Goal: Task Accomplishment & Management: Use online tool/utility

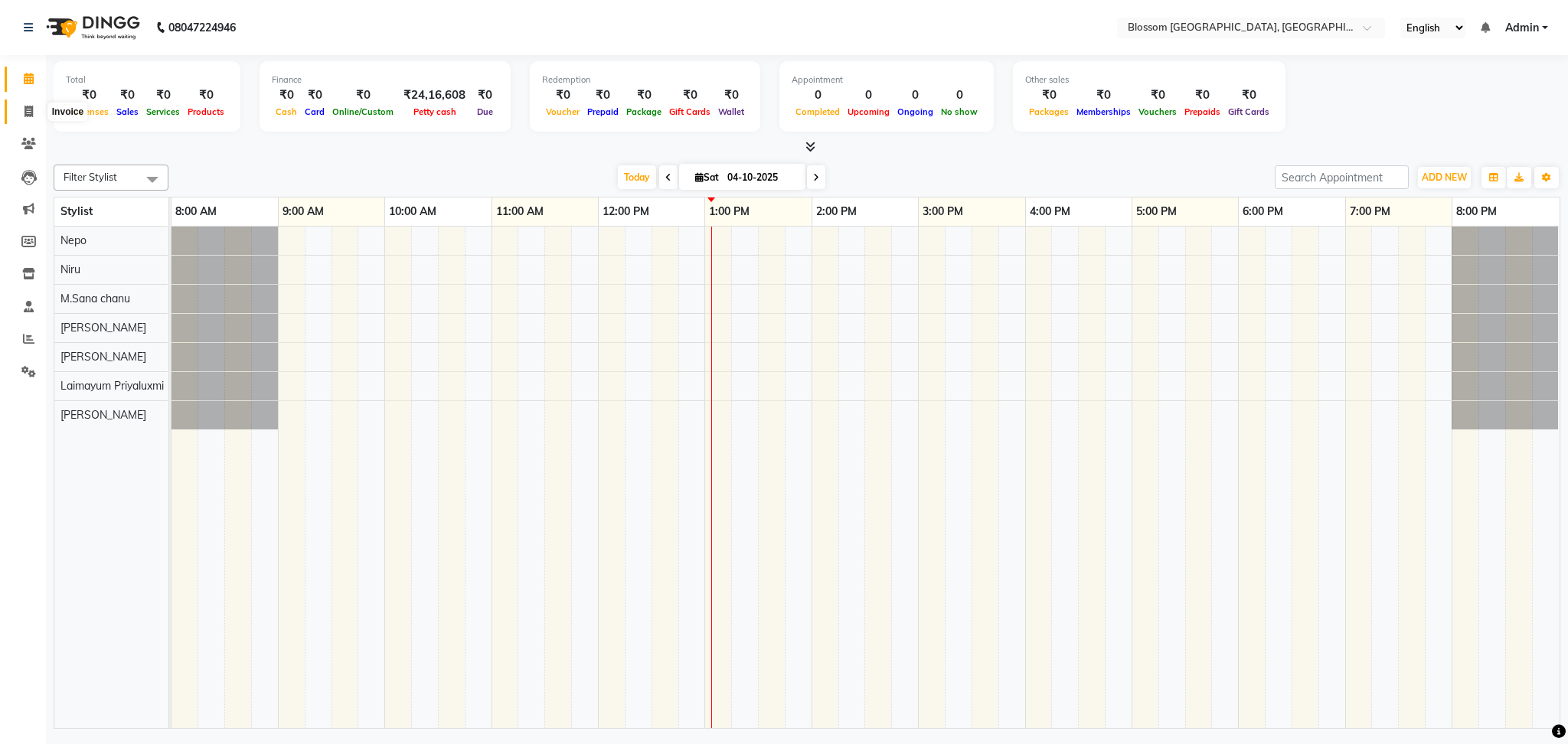
click at [34, 112] on span at bounding box center [28, 112] width 27 height 18
select select "service"
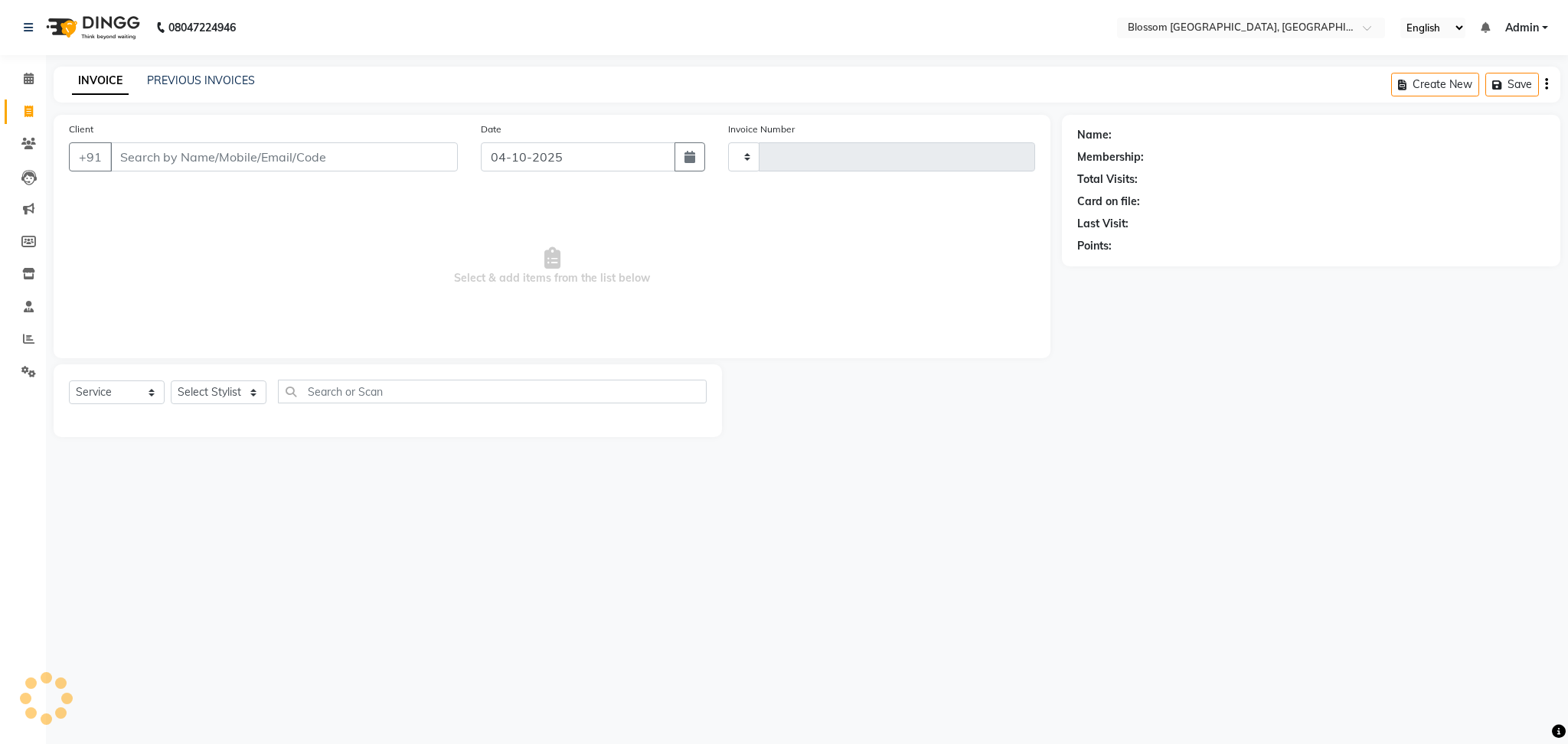
type input "1353"
select select "7465"
click at [155, 151] on input "Client" at bounding box center [283, 156] width 347 height 29
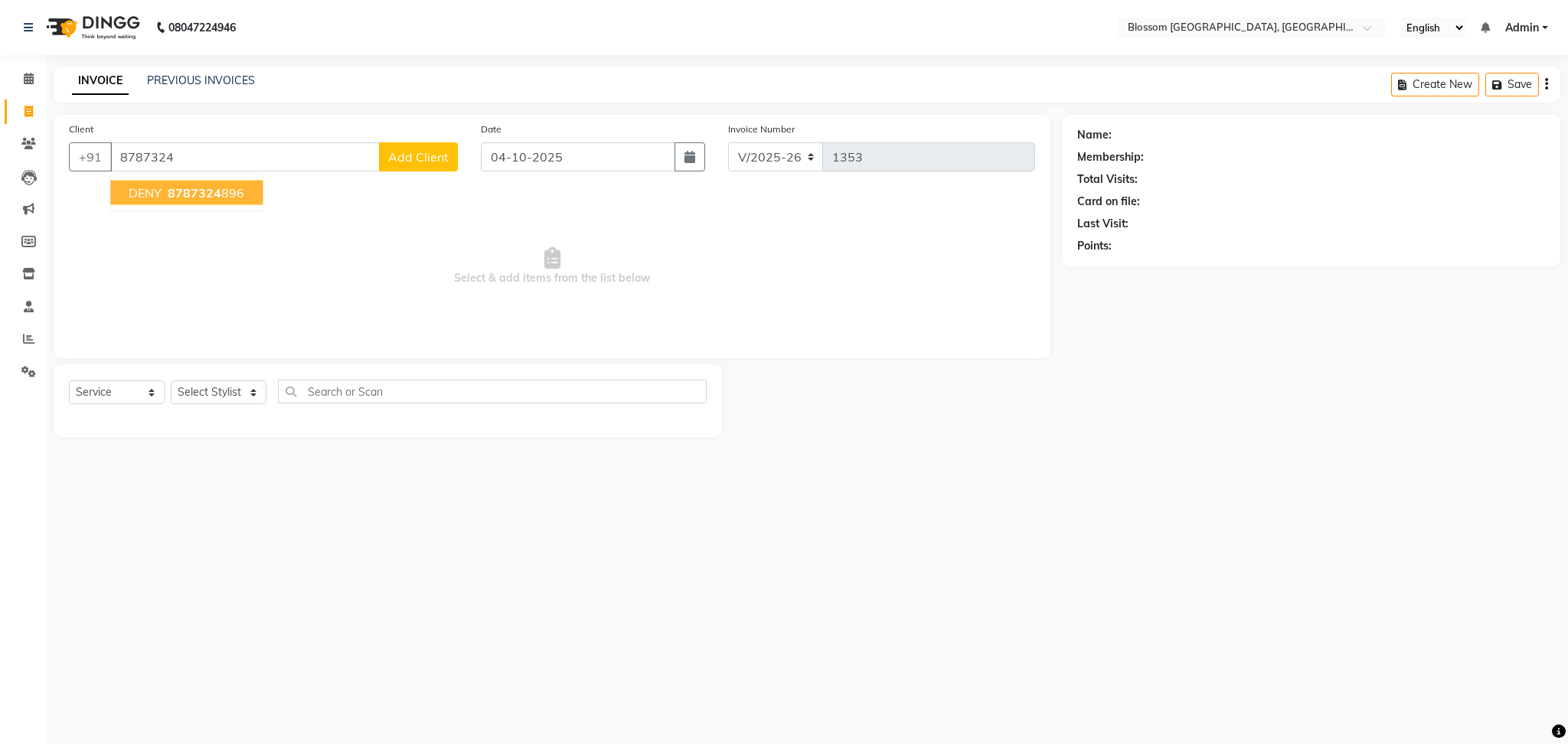
click at [172, 188] on span "8787324" at bounding box center [194, 192] width 53 height 15
type input "8787324896"
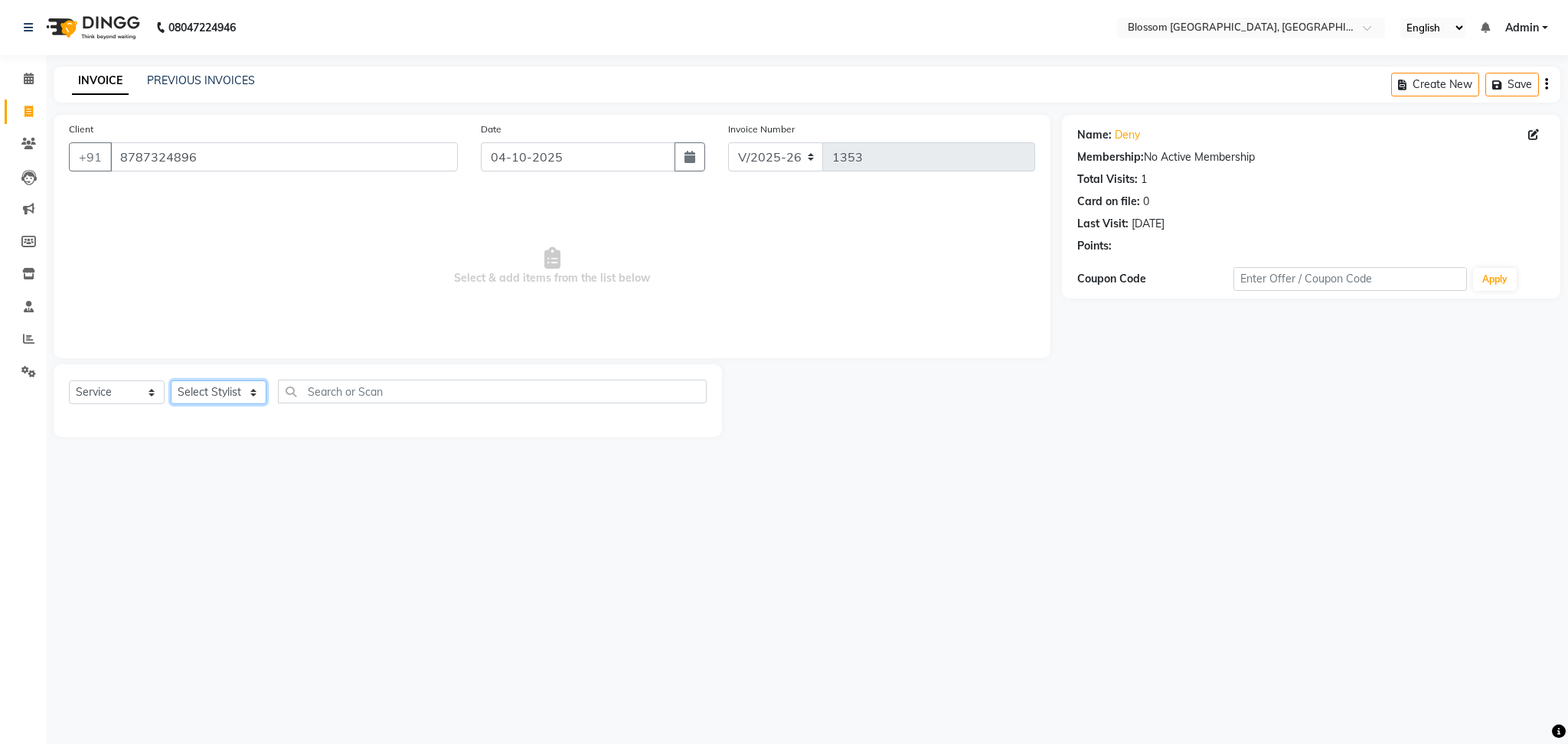
click at [182, 390] on select "Select Stylist Laimayum Priyaluxmi [PERSON_NAME]Sana chanu [PERSON_NAME] [PERSO…" at bounding box center [219, 393] width 96 height 24
select select "90732"
click at [171, 381] on select "Select Stylist Laimayum Priyaluxmi [PERSON_NAME]Sana chanu [PERSON_NAME] [PERSO…" at bounding box center [219, 393] width 96 height 24
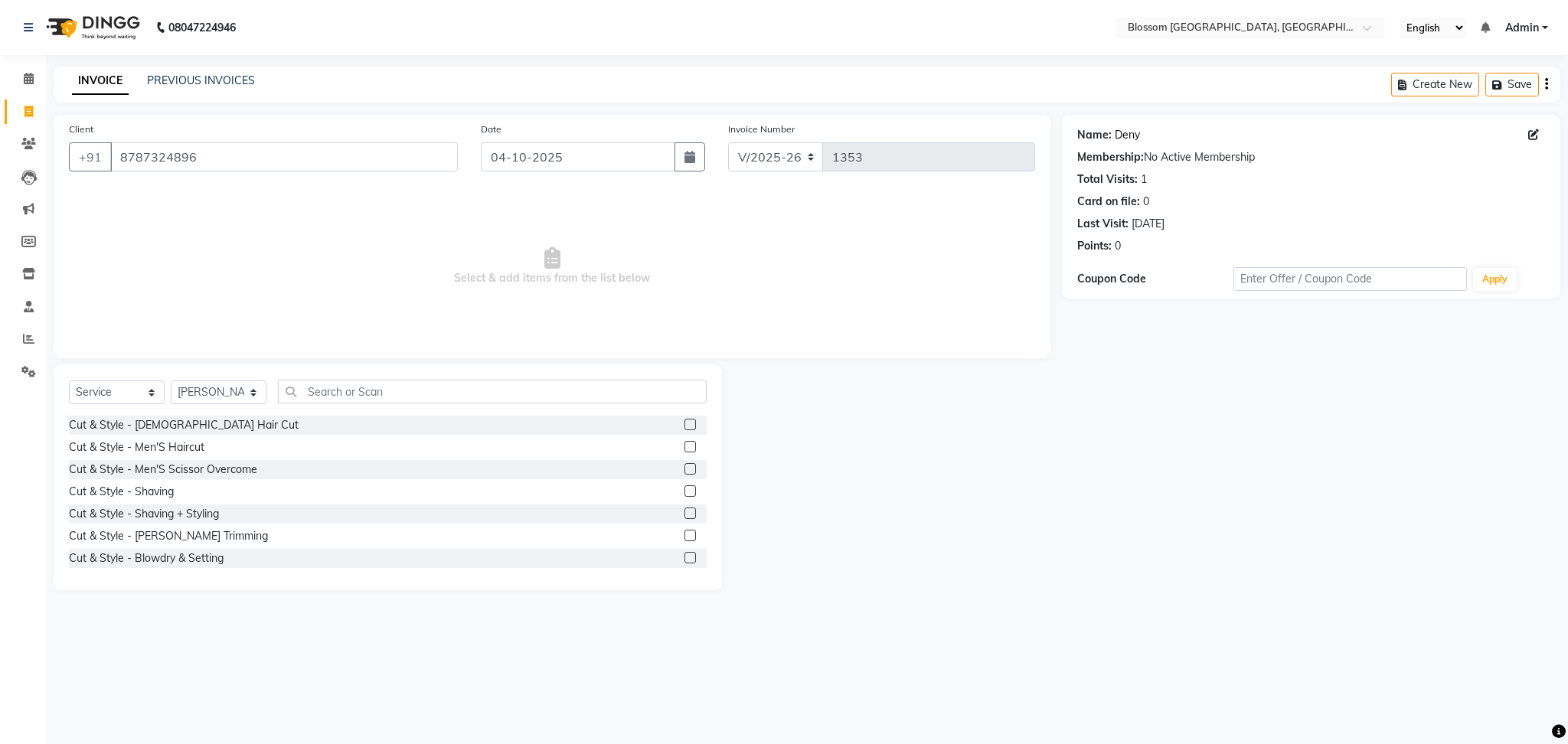
click at [1133, 140] on link "Deny" at bounding box center [1128, 135] width 26 height 16
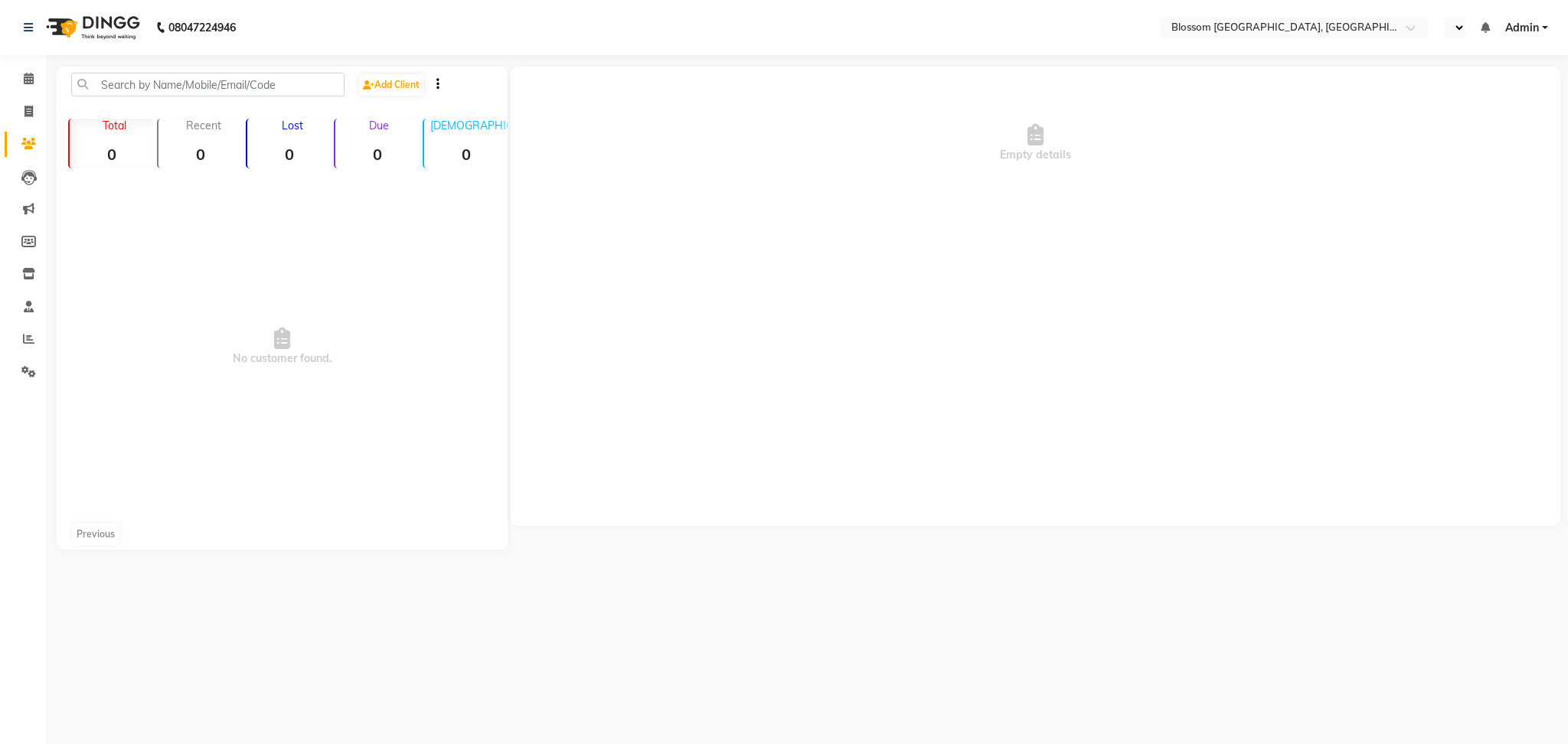
select select "en"
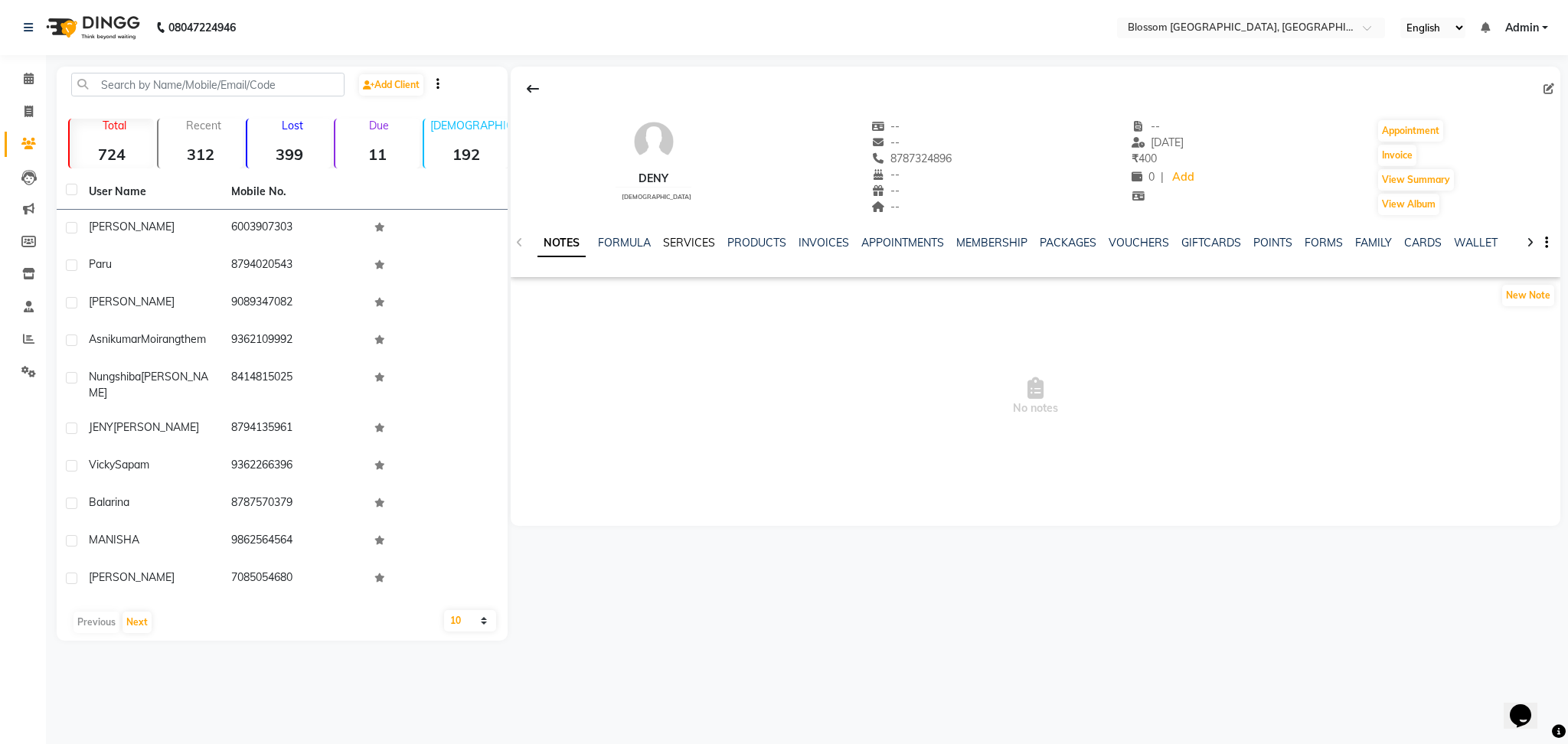
drag, startPoint x: 695, startPoint y: 247, endPoint x: 711, endPoint y: 249, distance: 16.1
click at [695, 247] on link "SERVICES" at bounding box center [689, 242] width 52 height 14
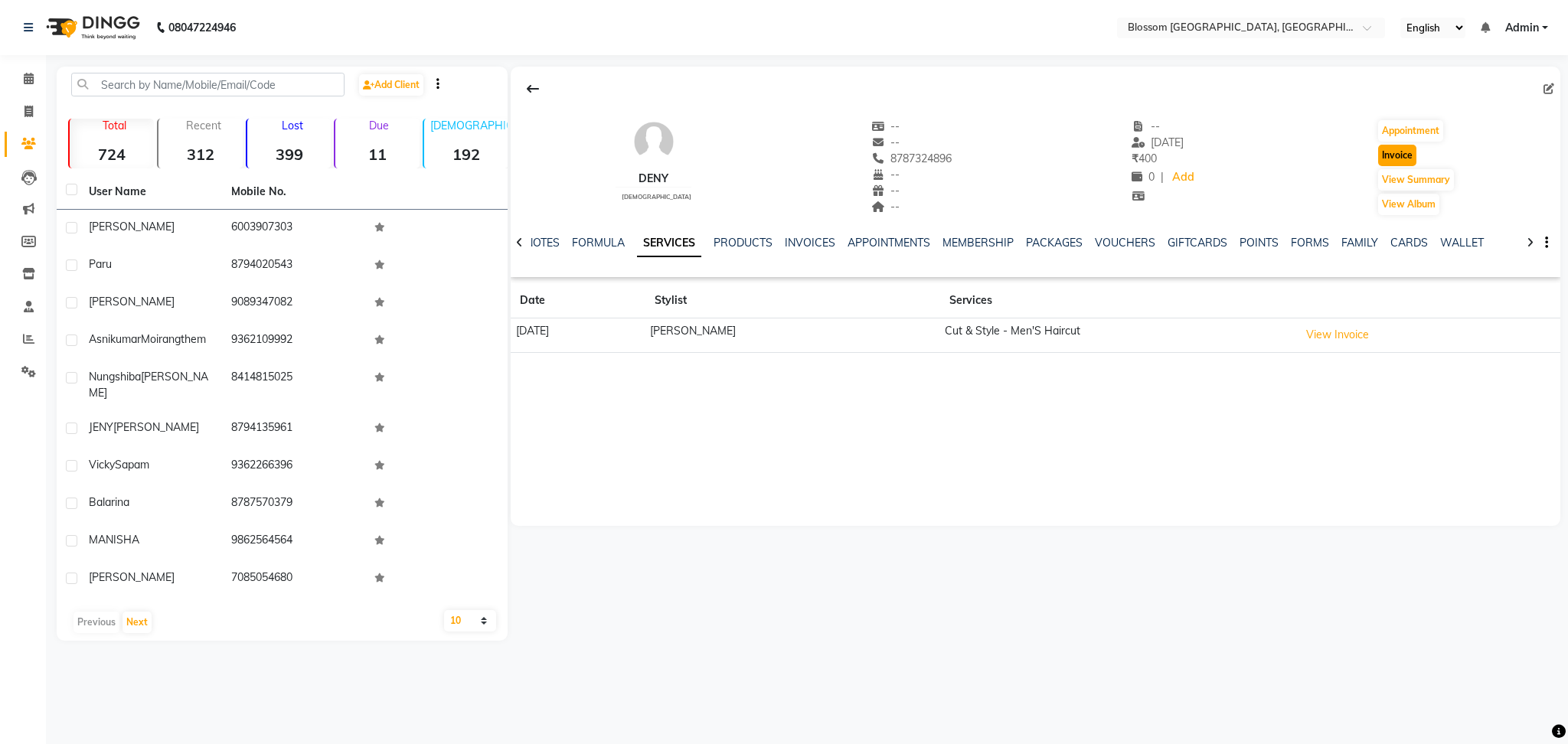
click at [1394, 154] on button "Invoice" at bounding box center [1397, 155] width 39 height 22
select select "service"
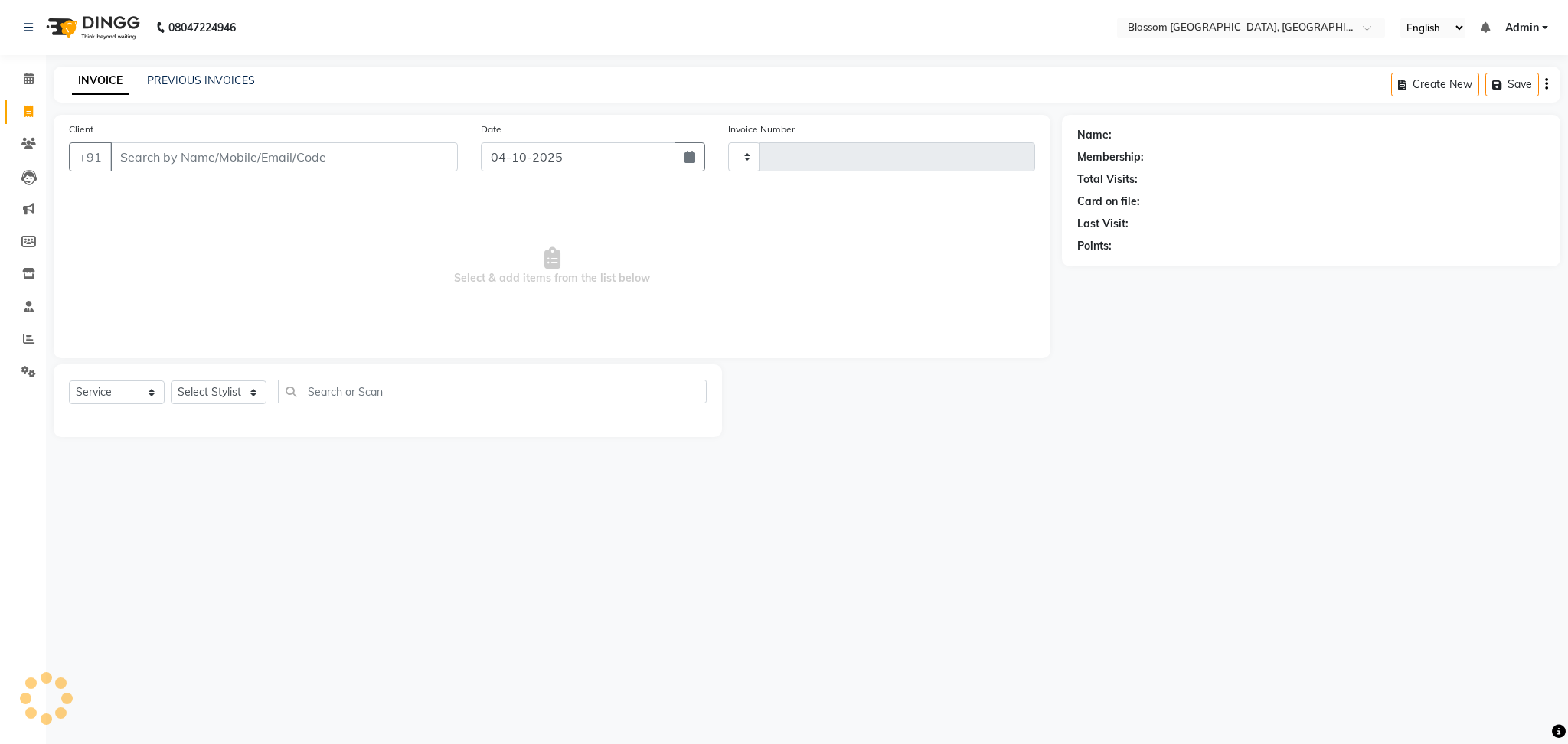
type input "1353"
select select "7465"
click at [242, 391] on select "Select Stylist" at bounding box center [219, 393] width 96 height 24
type input "8787324896"
select select "90732"
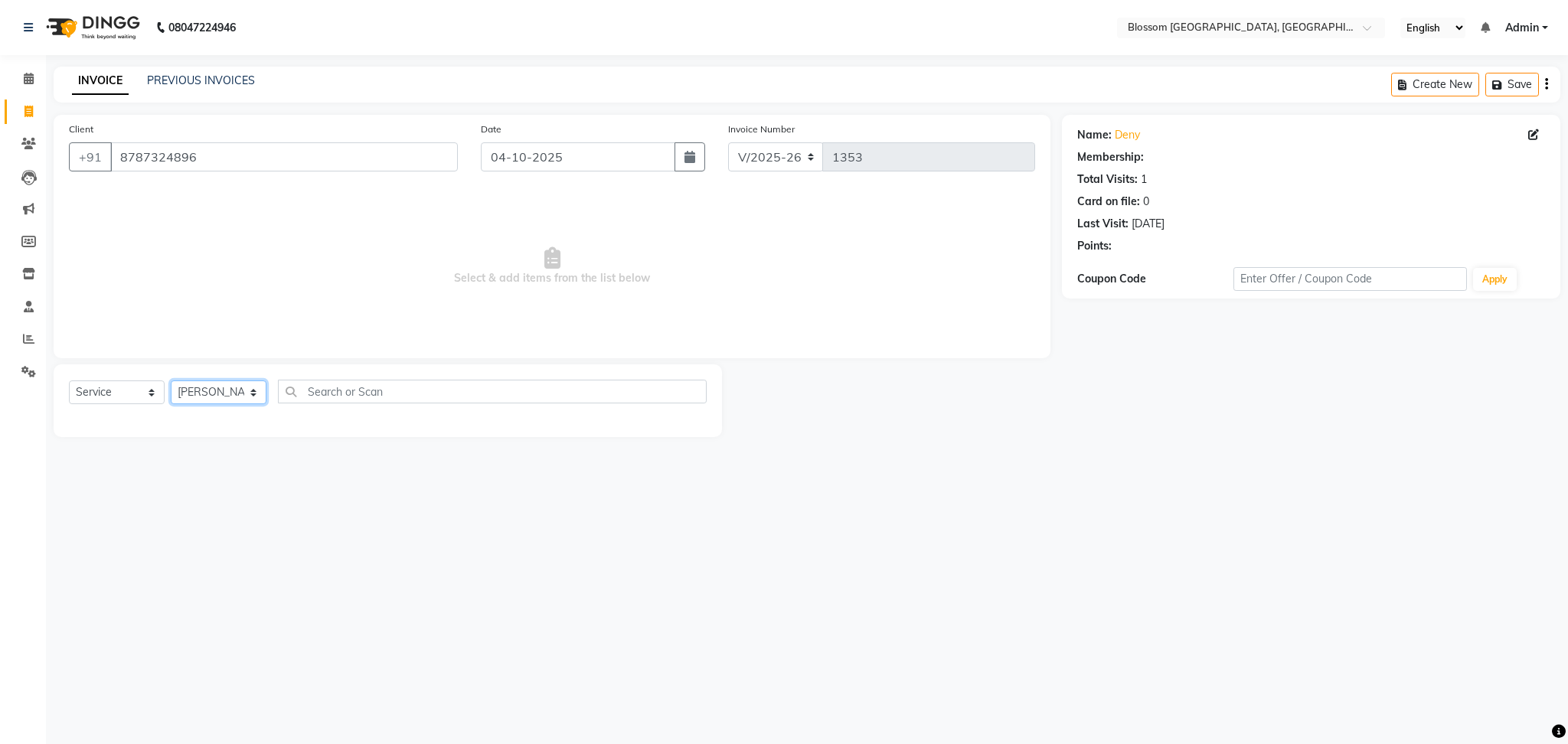
click at [171, 381] on select "Select Stylist Laimayum Priyaluxmi [PERSON_NAME]Sana chanu [PERSON_NAME] [PERSO…" at bounding box center [219, 393] width 96 height 24
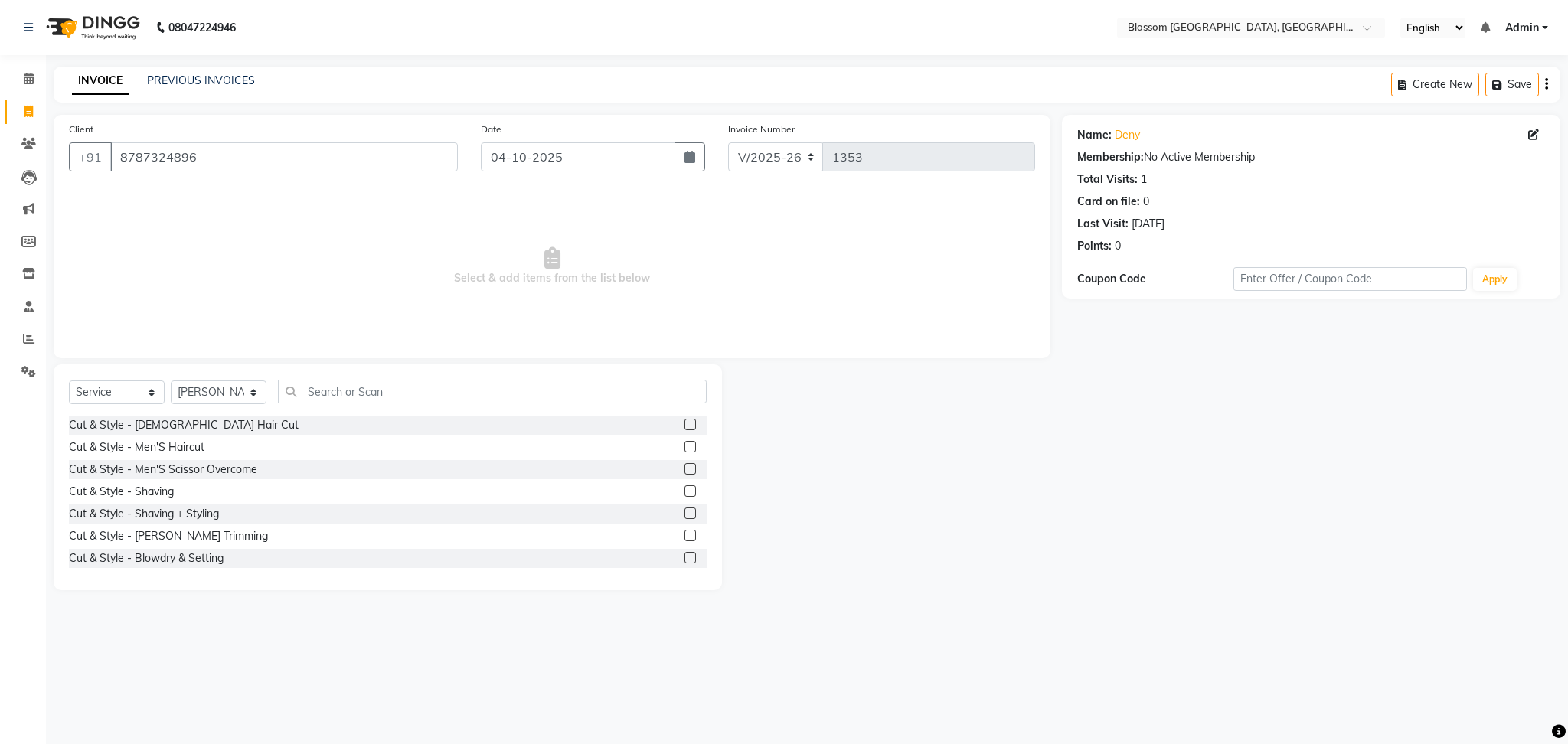
click at [685, 448] on label at bounding box center [691, 447] width 12 height 12
click at [685, 448] on input "checkbox" at bounding box center [690, 447] width 10 height 10
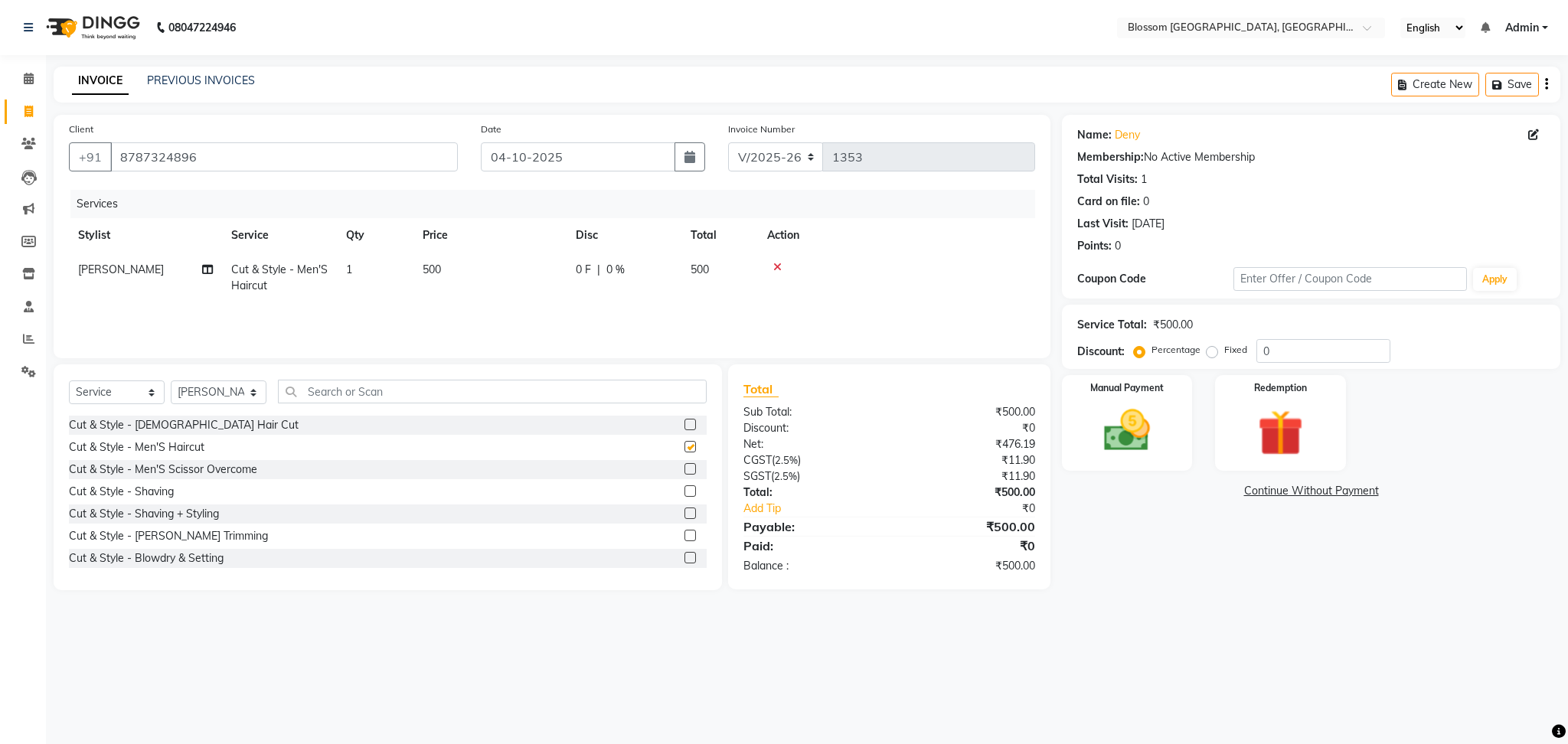
checkbox input "false"
drag, startPoint x: 583, startPoint y: 283, endPoint x: 626, endPoint y: 289, distance: 43.4
click at [584, 283] on td "0 F | 0 %" at bounding box center [624, 277] width 115 height 50
select select "90732"
click at [681, 279] on input "0" at bounding box center [671, 274] width 46 height 24
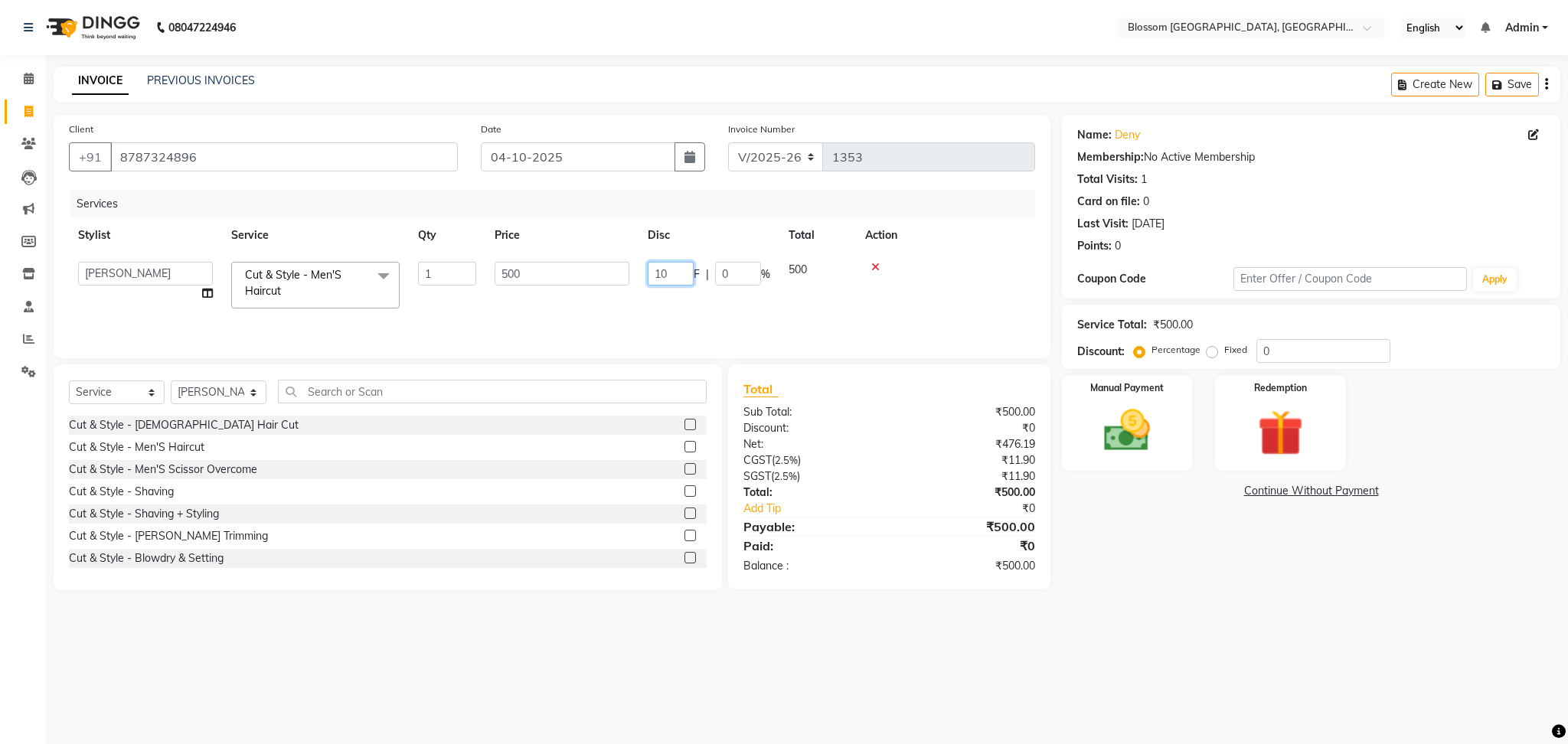
type input "100"
click at [1106, 456] on img at bounding box center [1127, 431] width 78 height 55
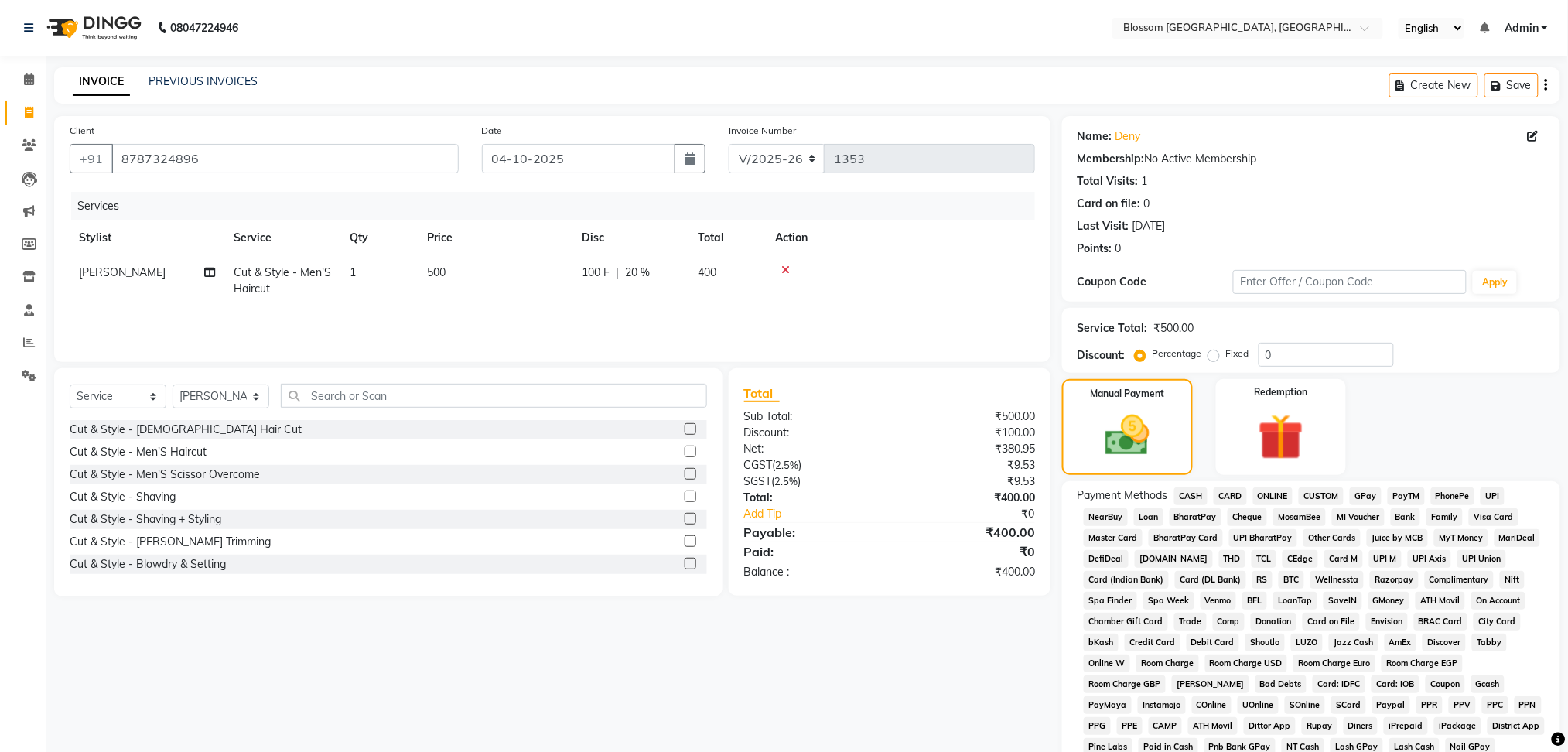
click at [1359, 498] on span "GPay" at bounding box center [1365, 497] width 32 height 18
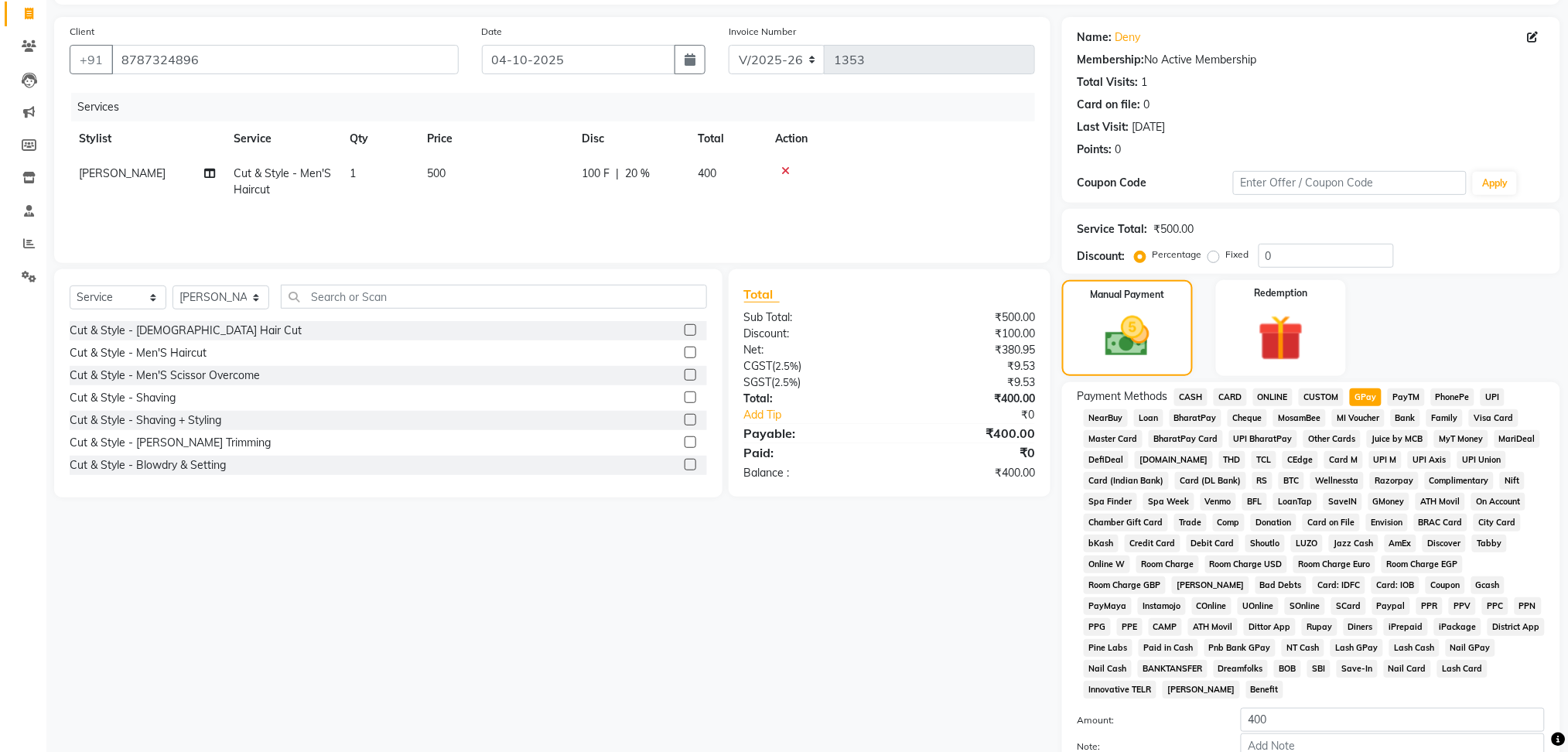
scroll to position [251, 0]
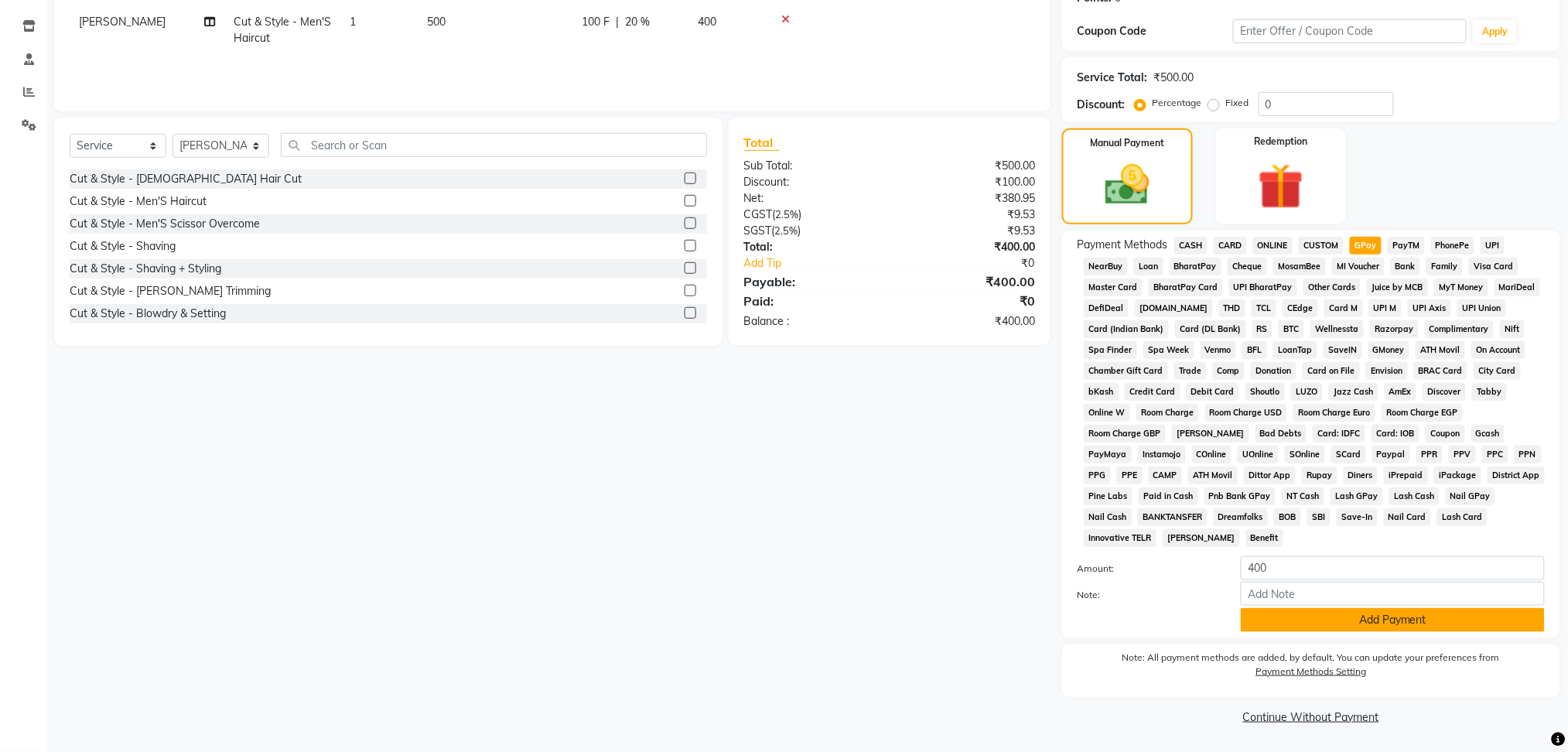
click at [1387, 623] on button "Add Payment" at bounding box center [1392, 620] width 304 height 24
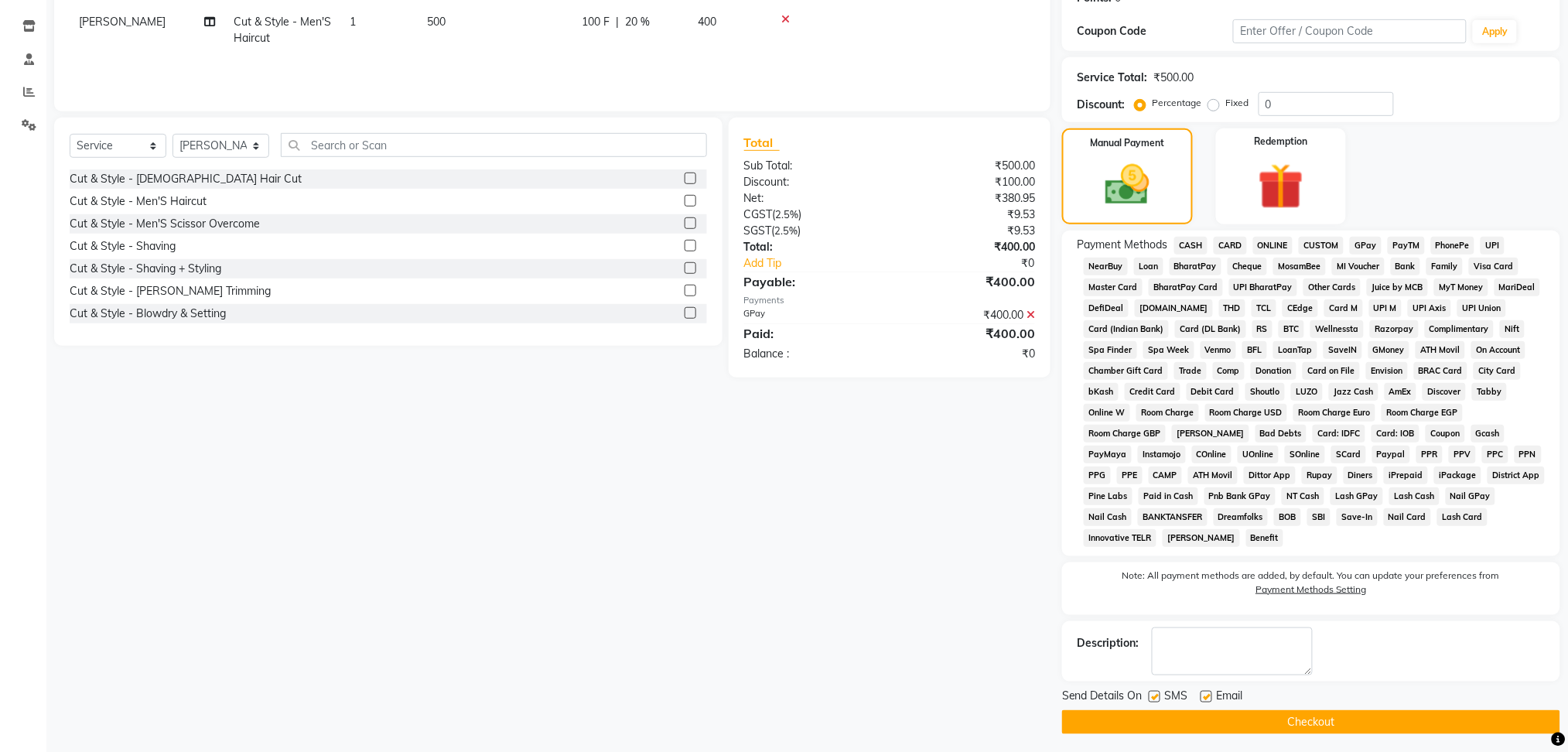
click at [1324, 722] on button "Checkout" at bounding box center [1311, 722] width 498 height 24
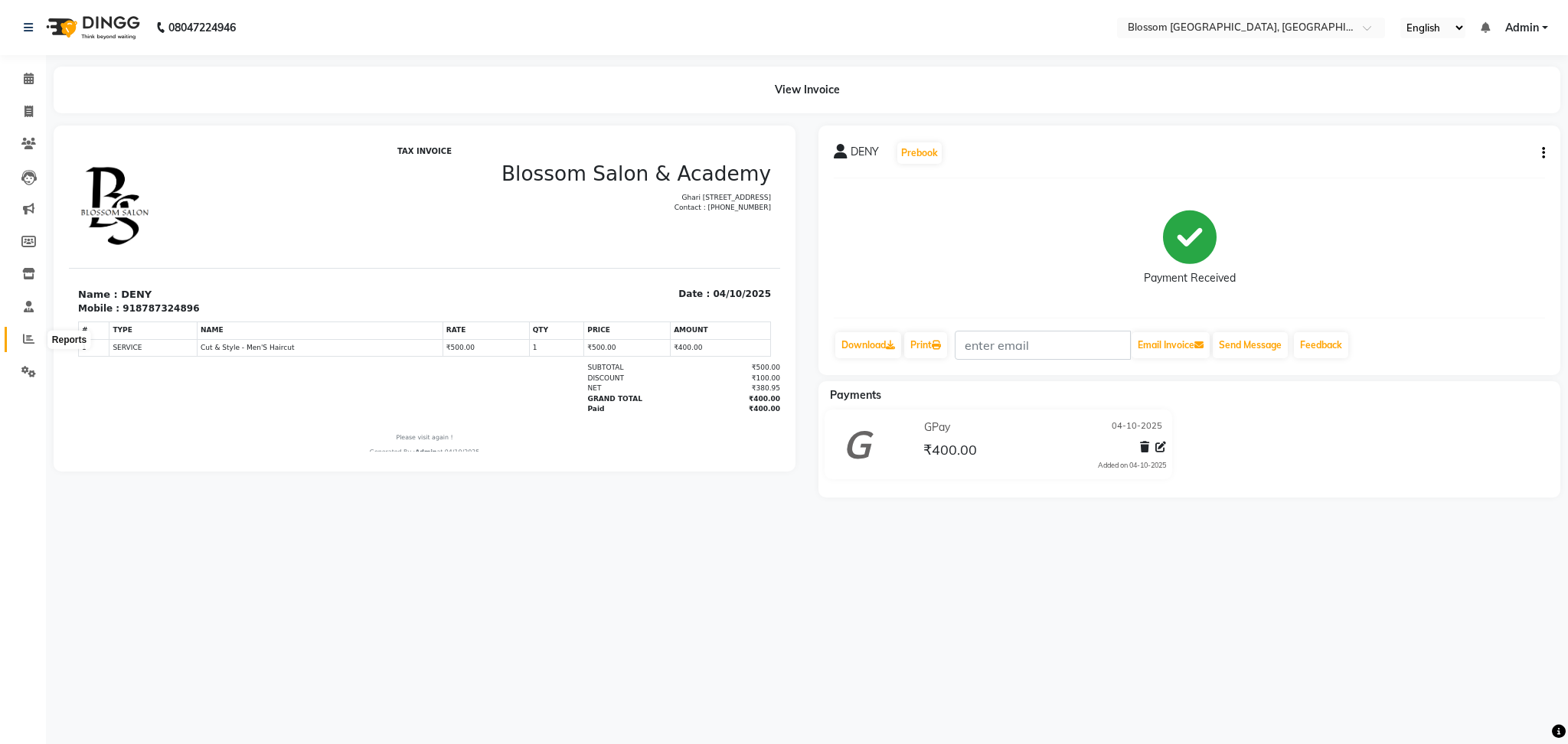
click at [26, 340] on icon at bounding box center [29, 339] width 12 height 12
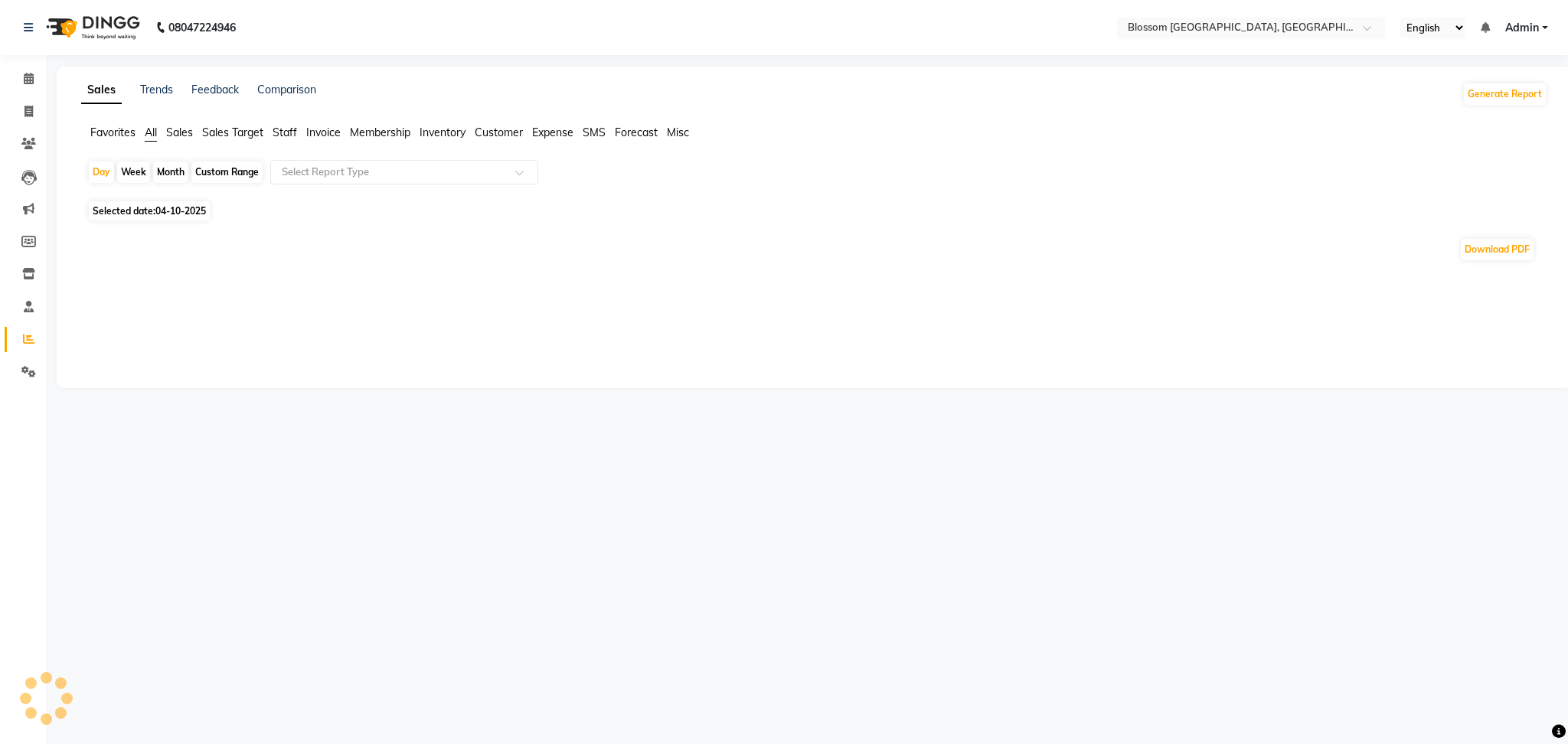
click at [132, 209] on span "Selected date: [DATE]" at bounding box center [149, 211] width 121 height 19
click at [114, 210] on span "Selected date: [DATE]" at bounding box center [149, 211] width 121 height 19
select select "10"
select select "2025"
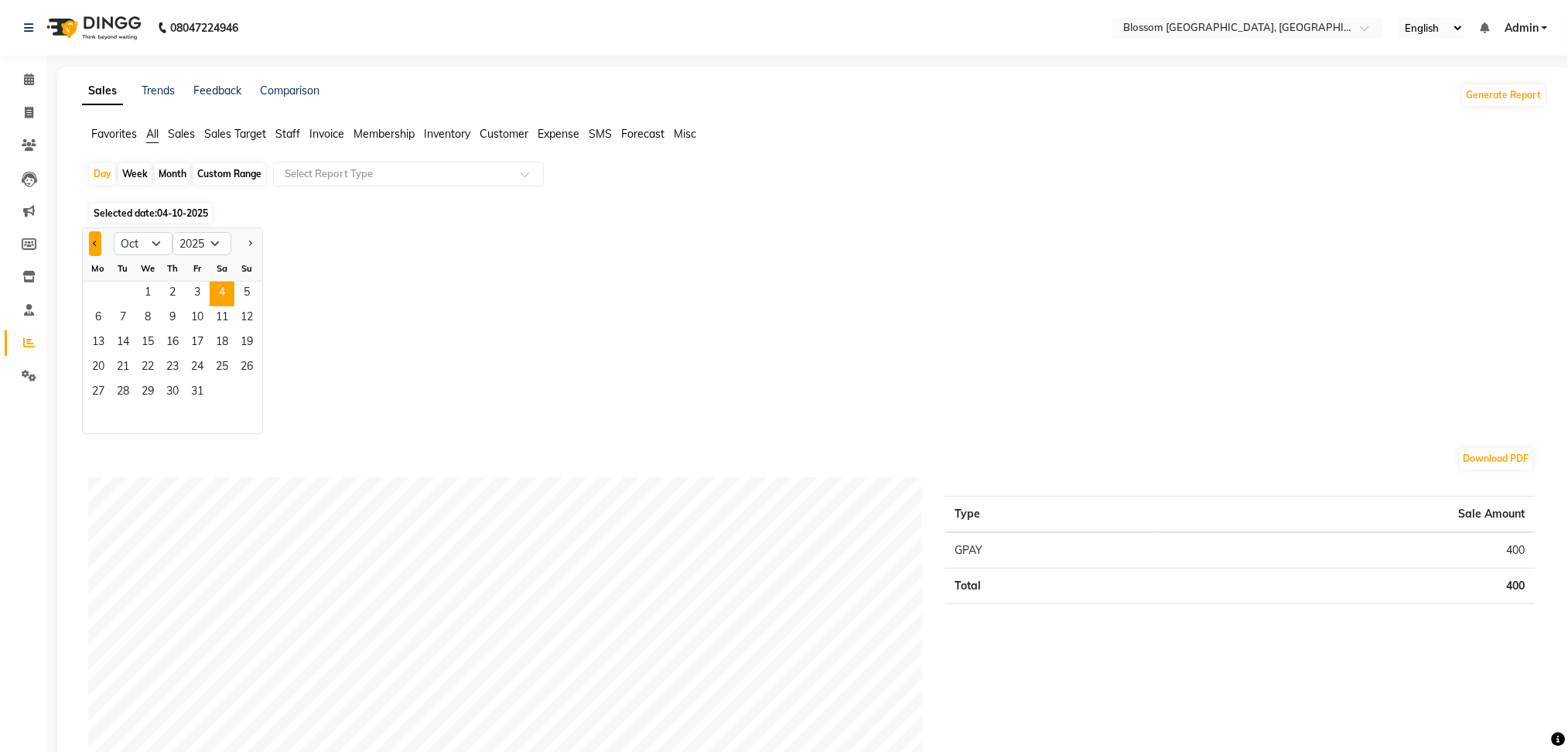
click at [93, 243] on span "Previous month" at bounding box center [95, 242] width 5 height 5
select select "8"
click at [188, 390] on span "29" at bounding box center [197, 393] width 25 height 25
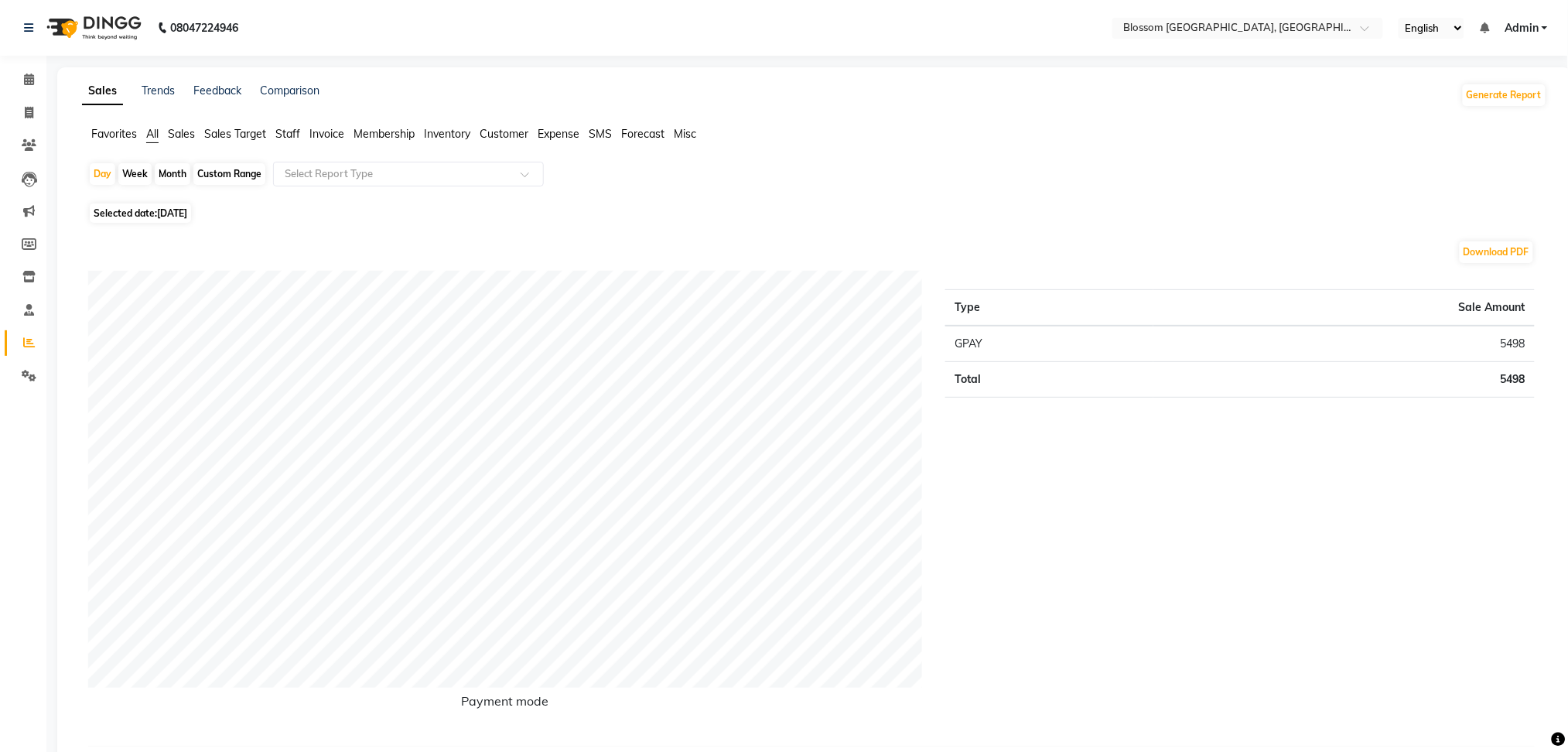
click at [180, 220] on span "Selected date: [DATE]" at bounding box center [140, 213] width 101 height 19
select select "8"
select select "2025"
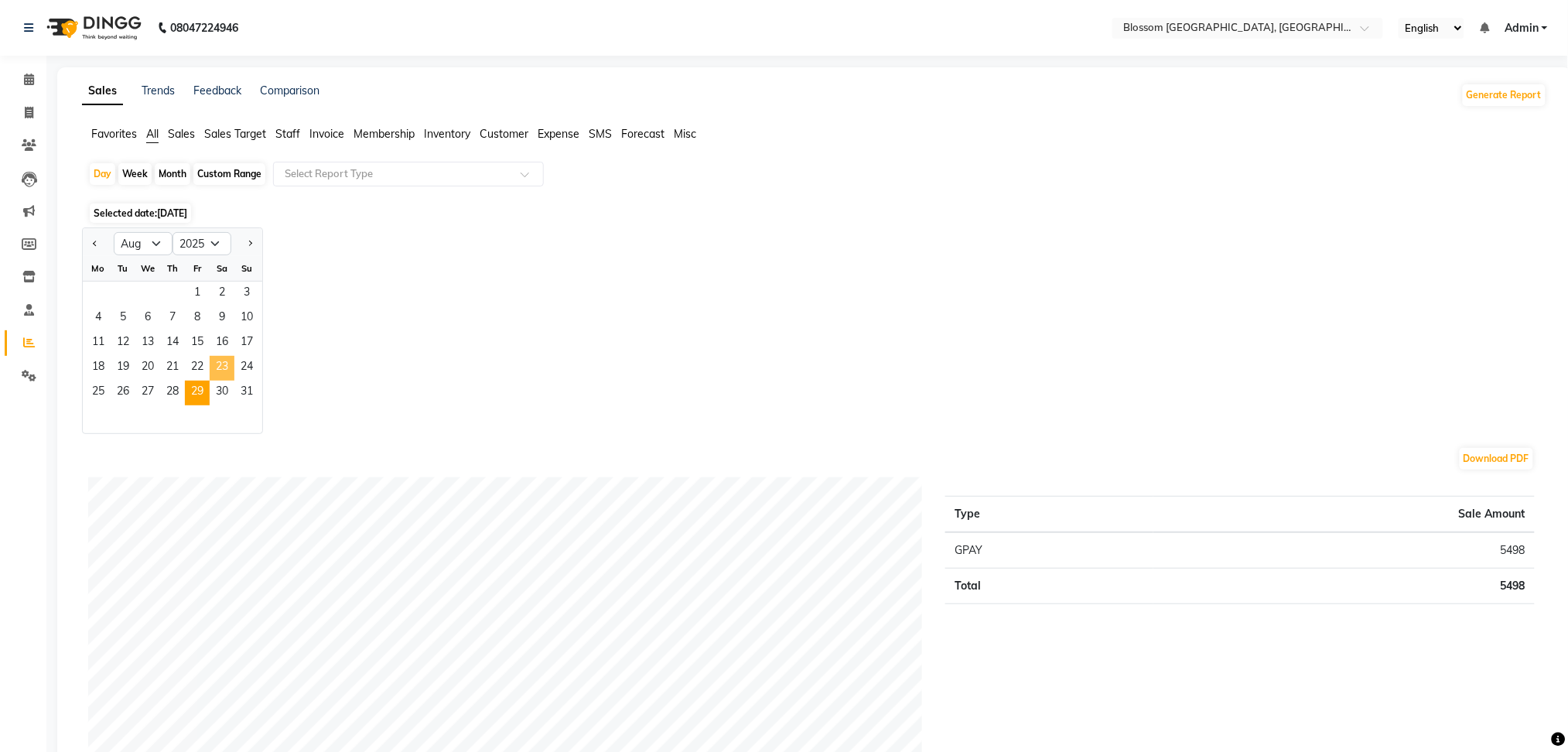
click at [224, 379] on span "23" at bounding box center [222, 368] width 25 height 25
click at [220, 388] on span "30" at bounding box center [222, 393] width 25 height 25
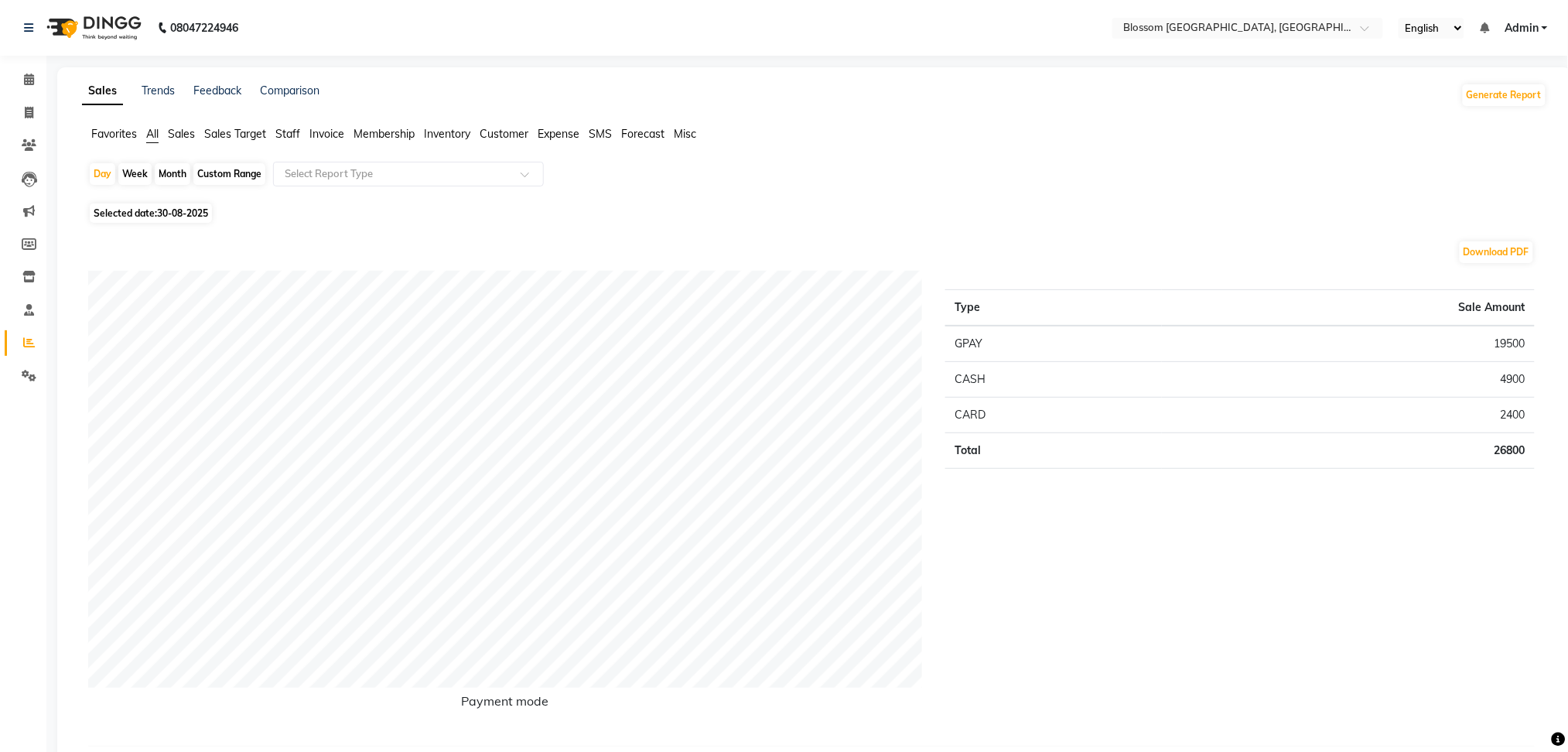
click at [152, 205] on span "Selected date: [DATE]" at bounding box center [151, 213] width 122 height 19
select select "8"
select select "2025"
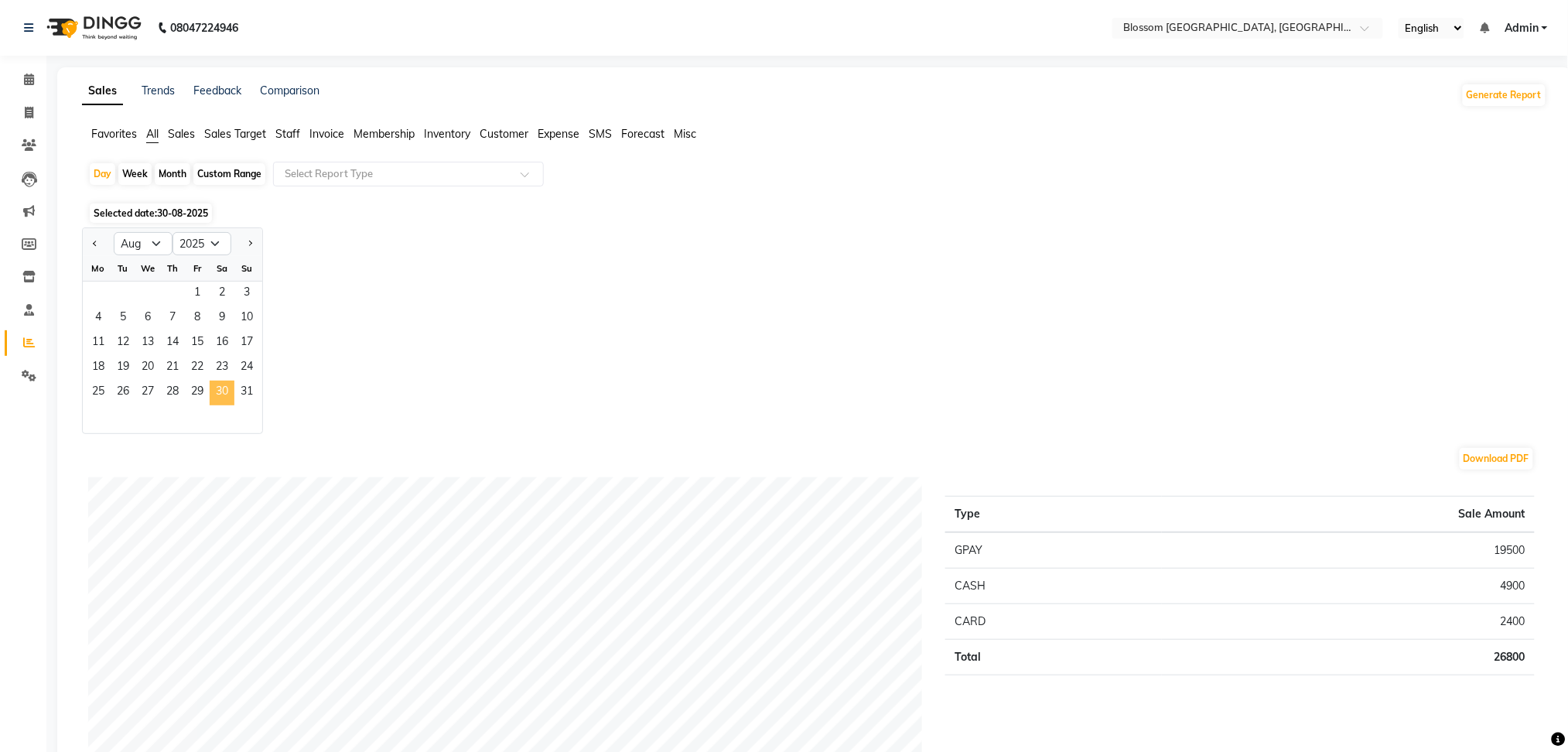
click at [221, 390] on span "30" at bounding box center [222, 393] width 25 height 25
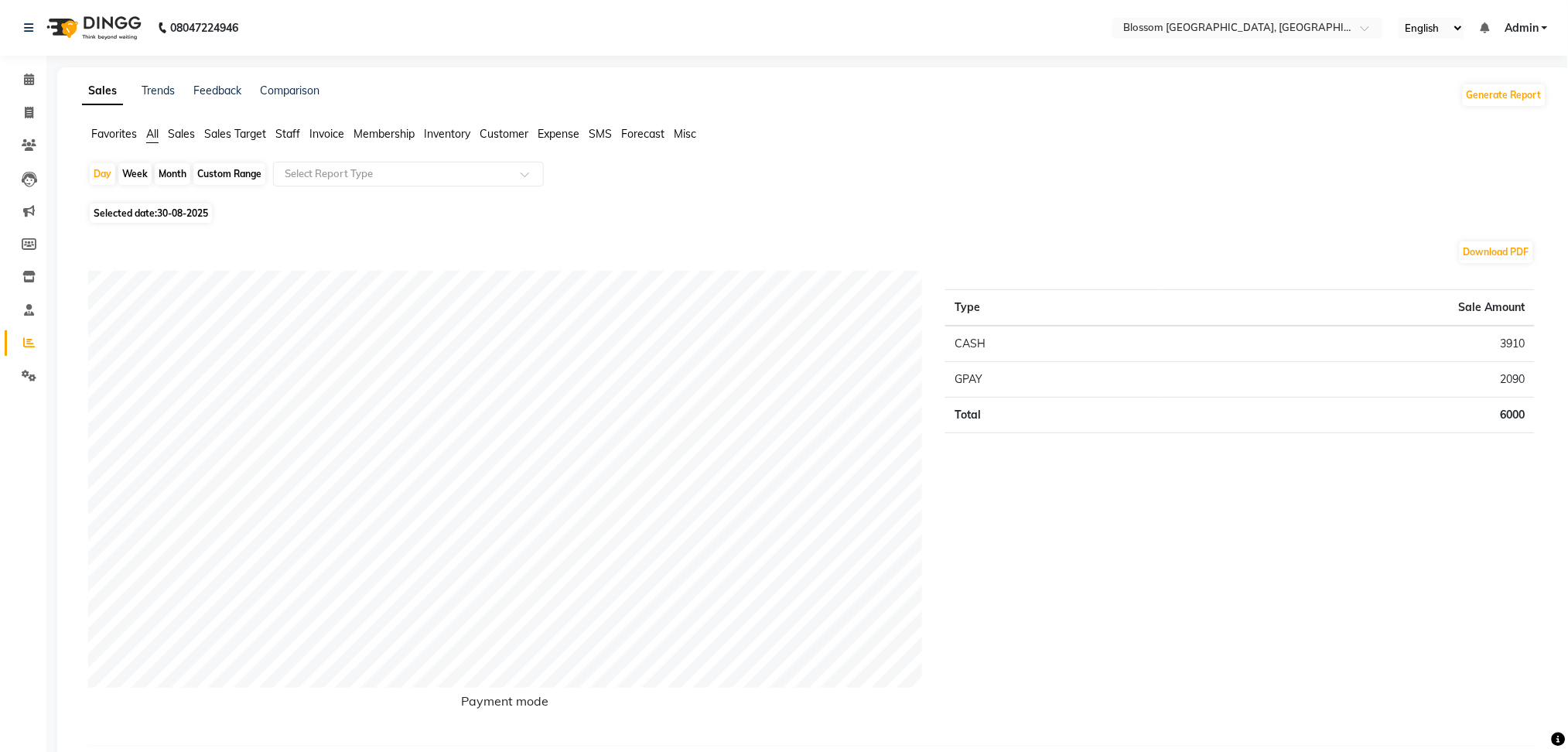
click at [171, 205] on span "Selected date: [DATE]" at bounding box center [151, 213] width 122 height 19
select select "8"
select select "2025"
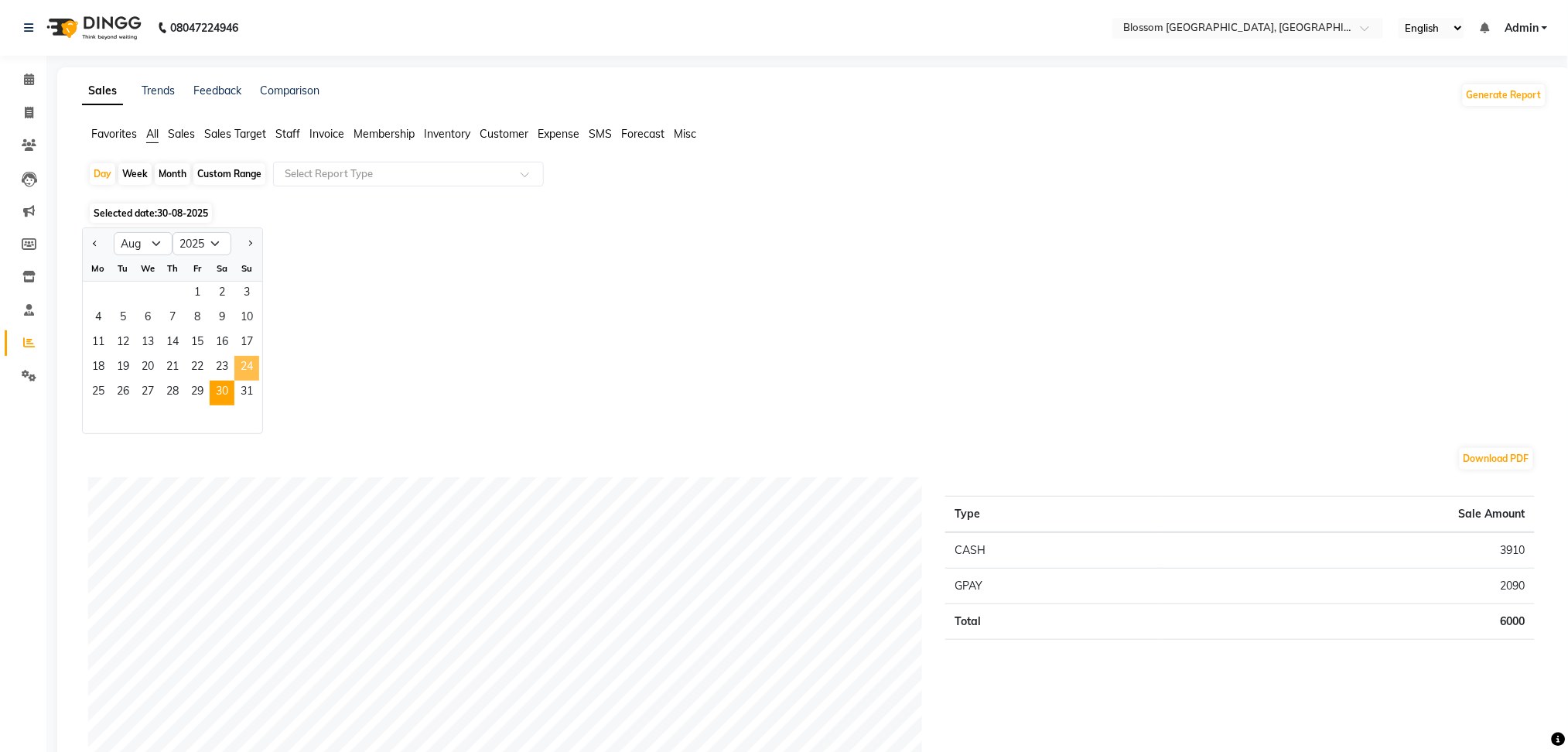
click at [242, 379] on span "24" at bounding box center [246, 368] width 25 height 25
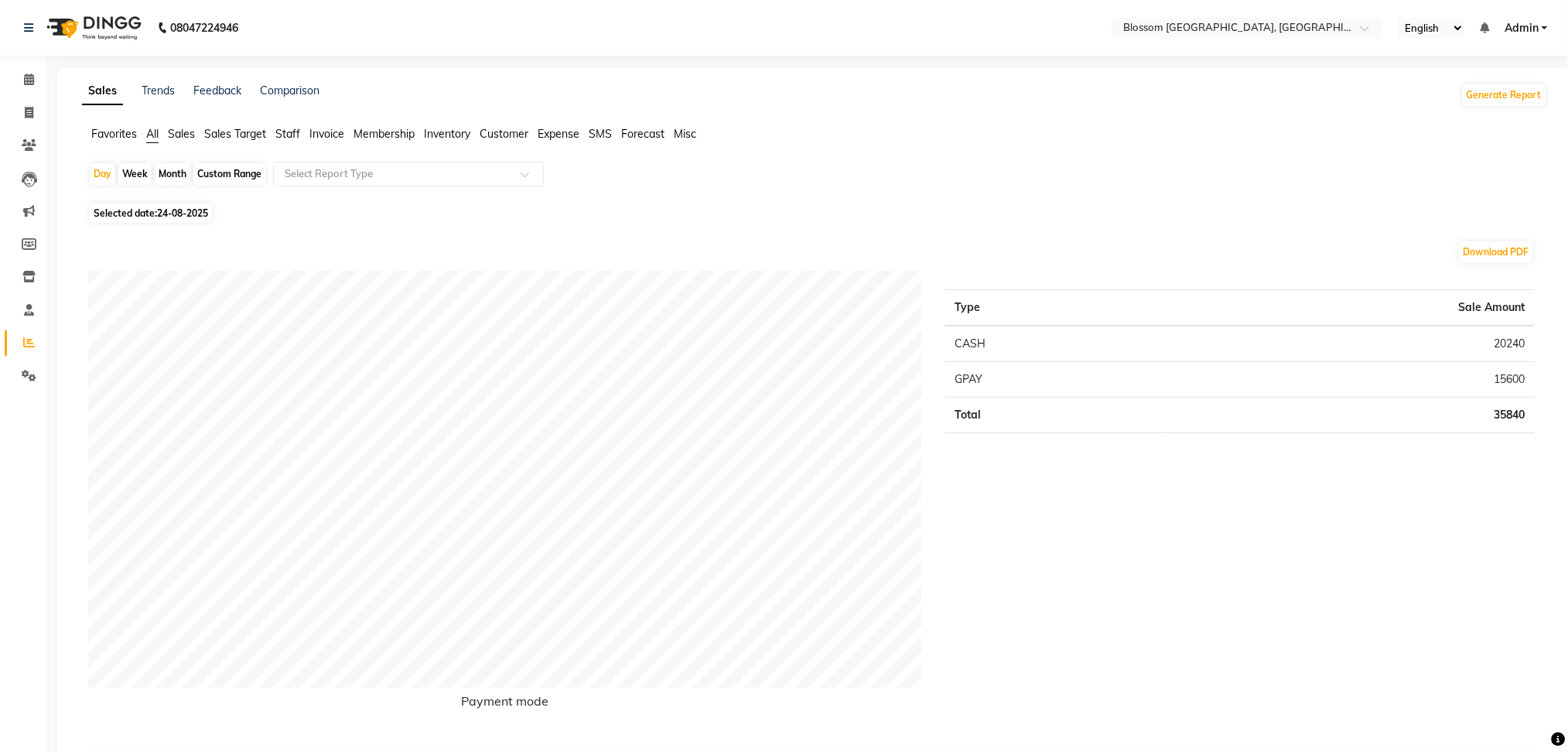
click at [183, 221] on span "Selected date: [DATE]" at bounding box center [151, 213] width 122 height 19
select select "8"
select select "2025"
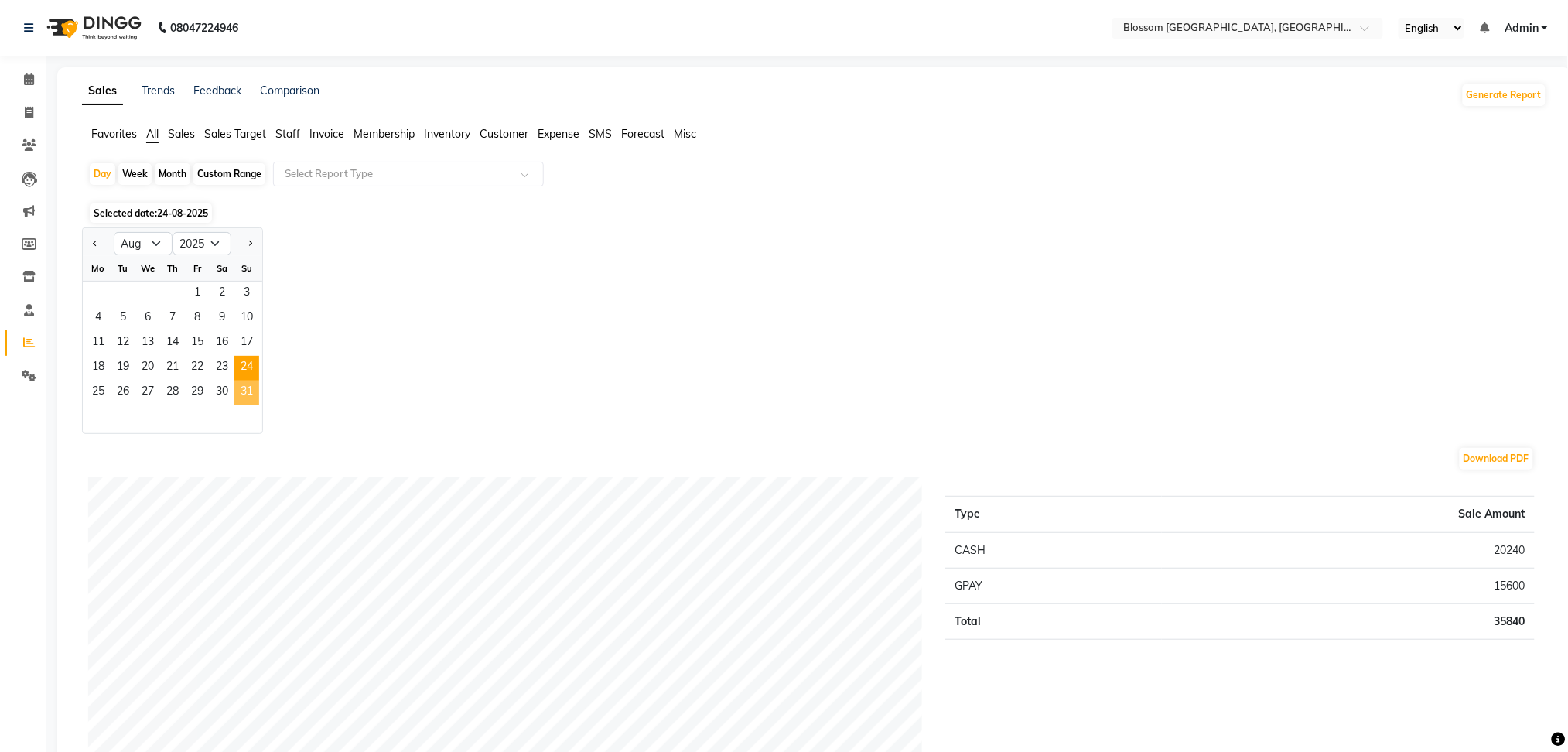
click at [245, 390] on span "31" at bounding box center [246, 393] width 25 height 25
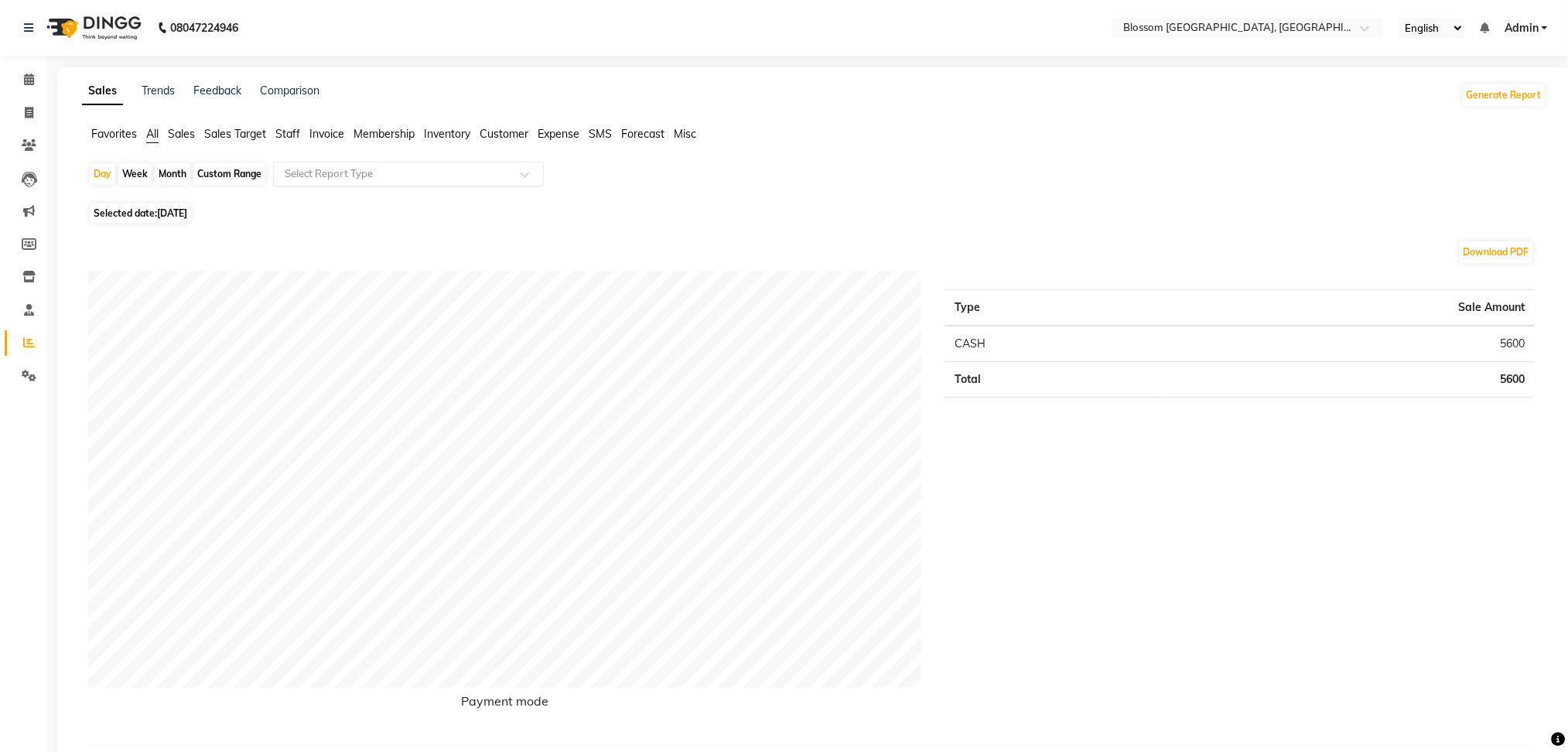
click at [380, 177] on input "text" at bounding box center [393, 173] width 223 height 15
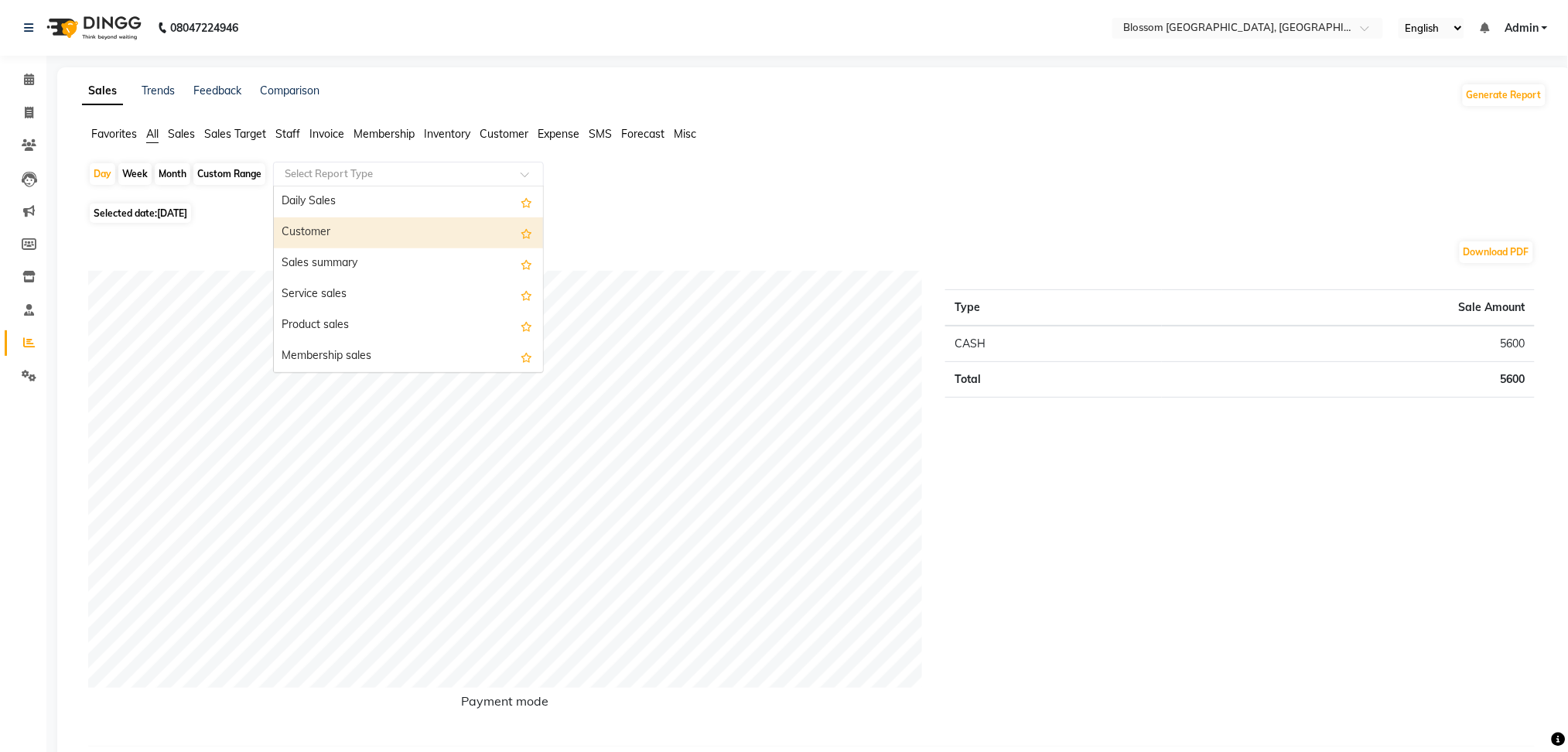
click at [399, 240] on div "Customer" at bounding box center [408, 232] width 269 height 31
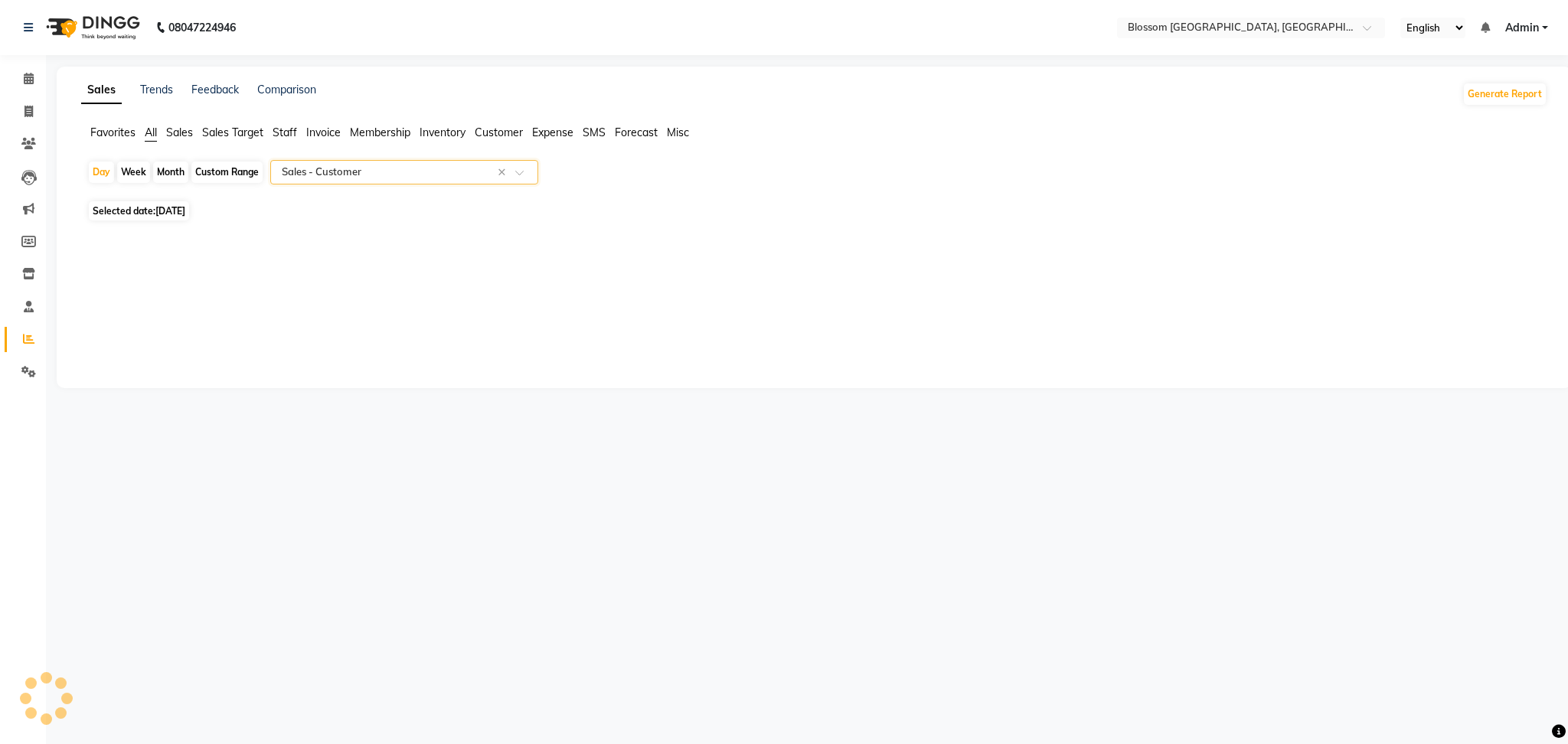
select select "full_report"
select select "csv"
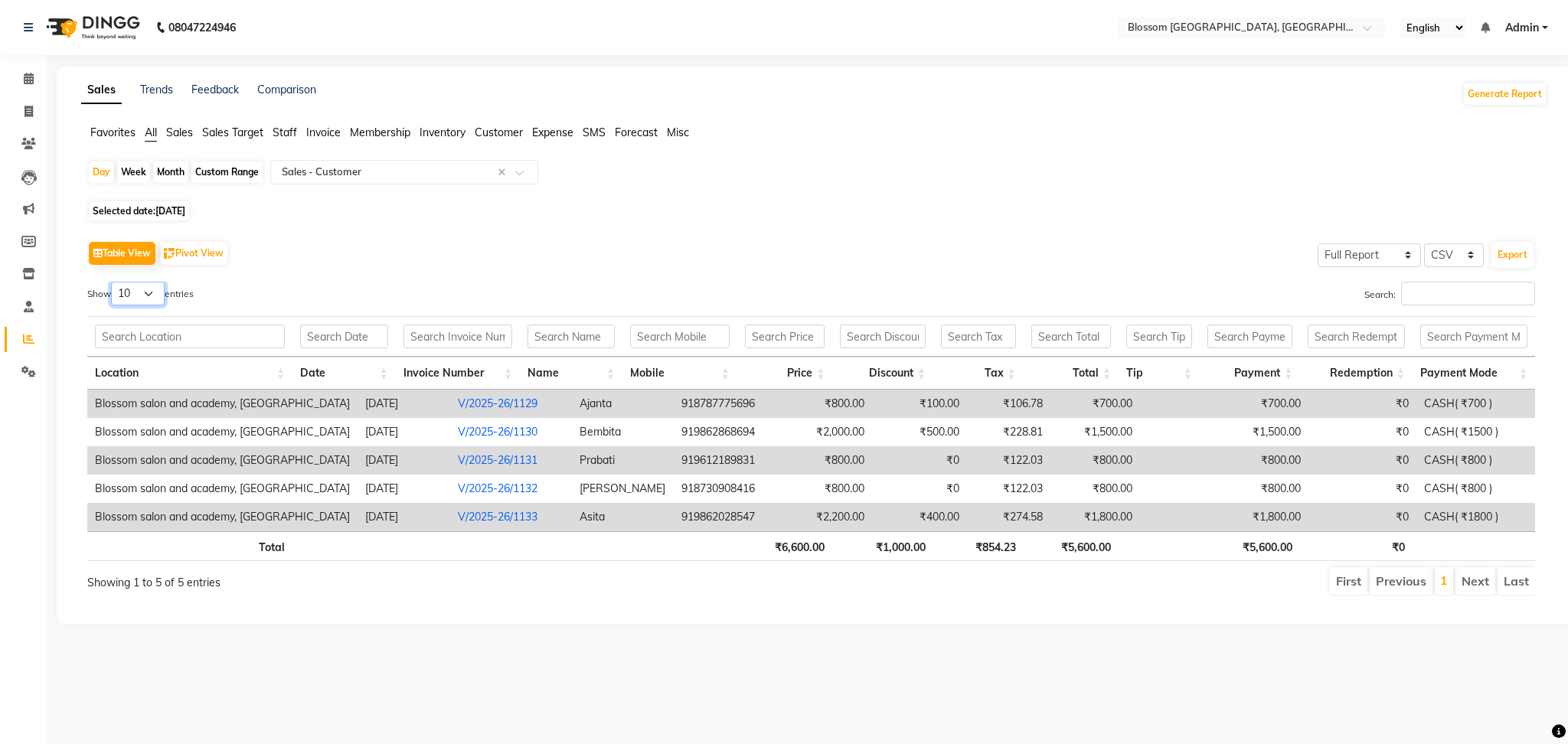
click at [145, 295] on select "10 25 50 100" at bounding box center [138, 294] width 53 height 24
select select "25"
click at [114, 282] on select "10 25 50 100" at bounding box center [138, 294] width 53 height 24
click at [28, 117] on span at bounding box center [28, 112] width 27 height 18
select select "service"
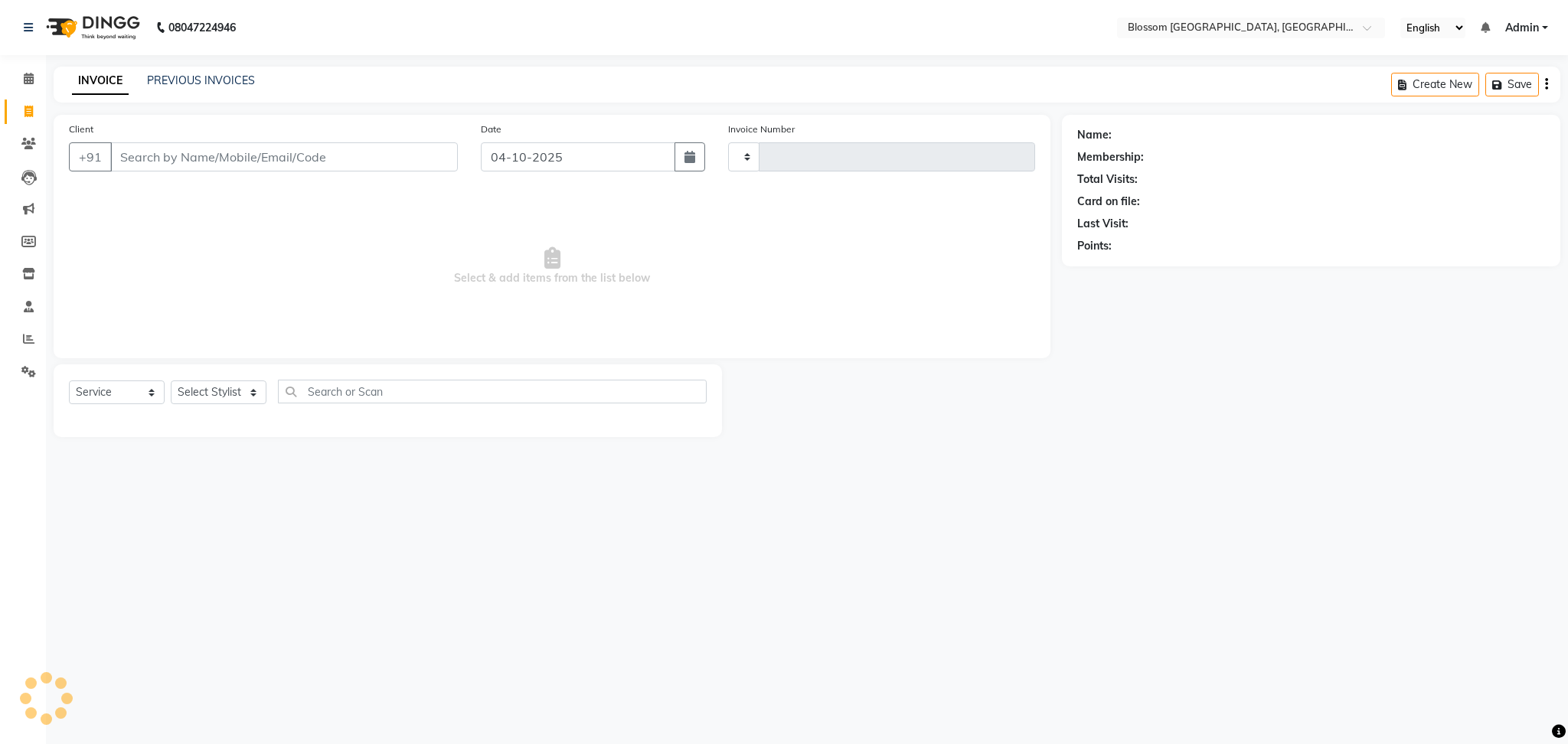
type input "1354"
select select "7465"
click at [37, 340] on span at bounding box center [28, 339] width 27 height 18
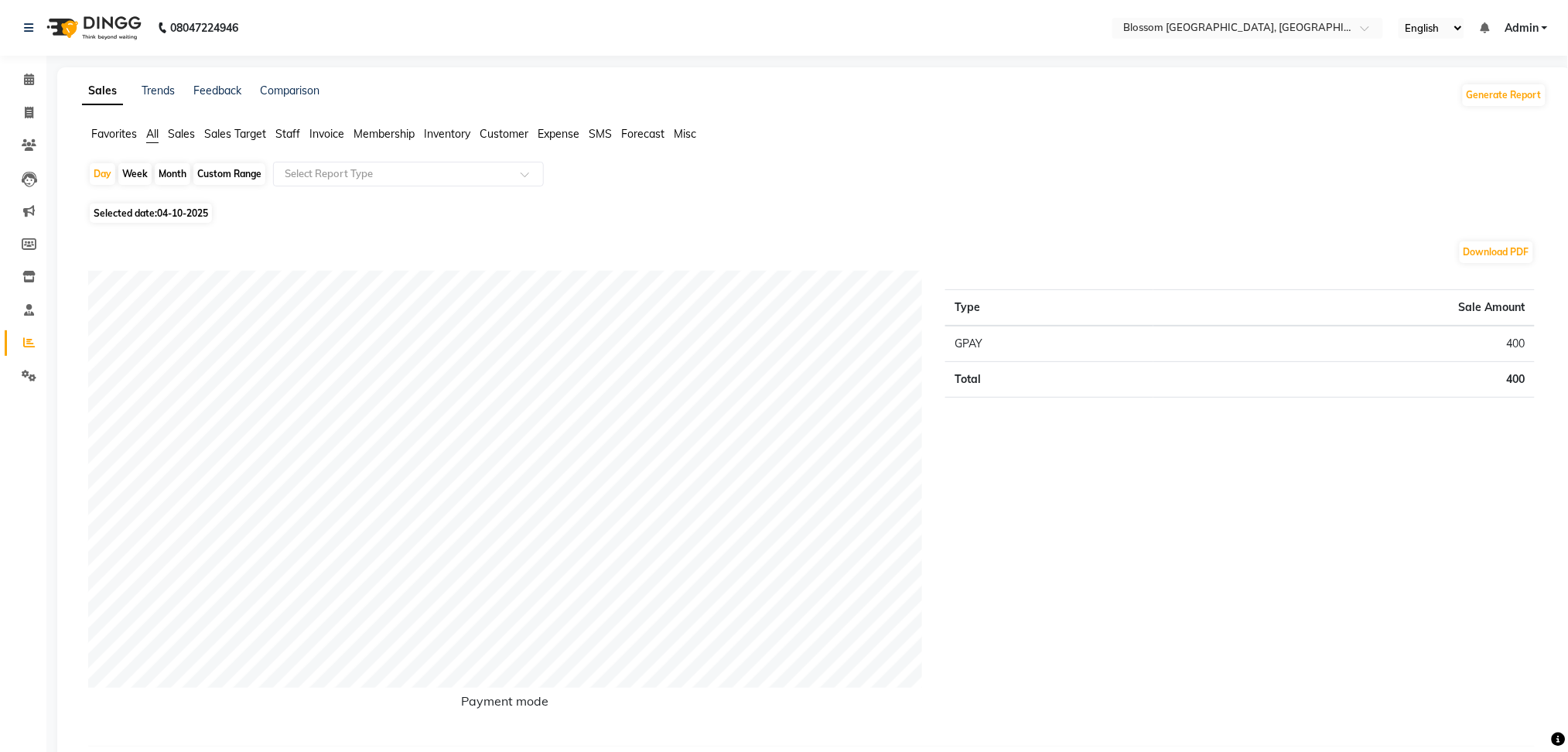
click at [186, 209] on span "04-10-2025" at bounding box center [182, 213] width 51 height 12
select select "10"
select select "2025"
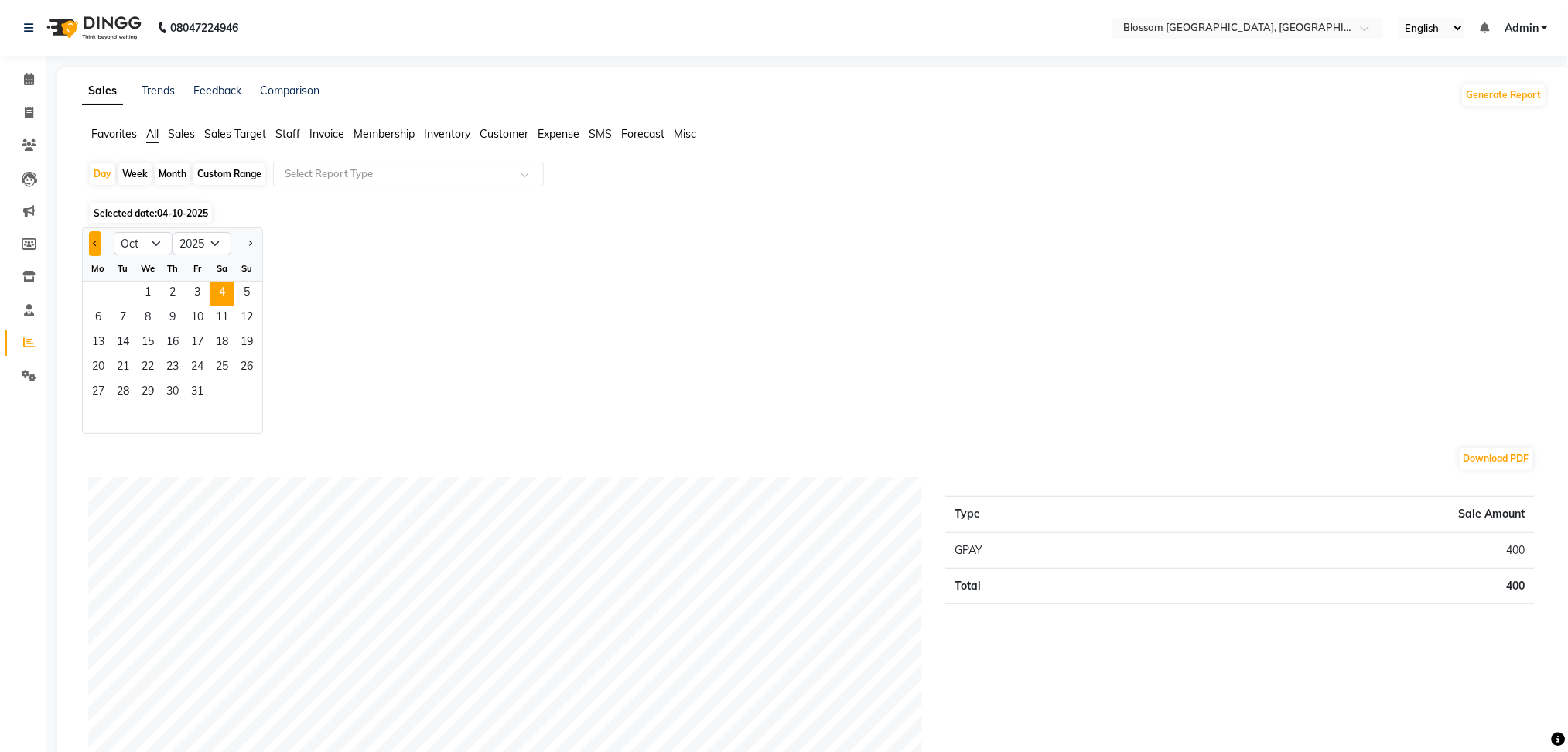
click at [100, 247] on button "Previous month" at bounding box center [95, 243] width 12 height 25
select select "8"
click at [199, 284] on span "1" at bounding box center [197, 294] width 25 height 25
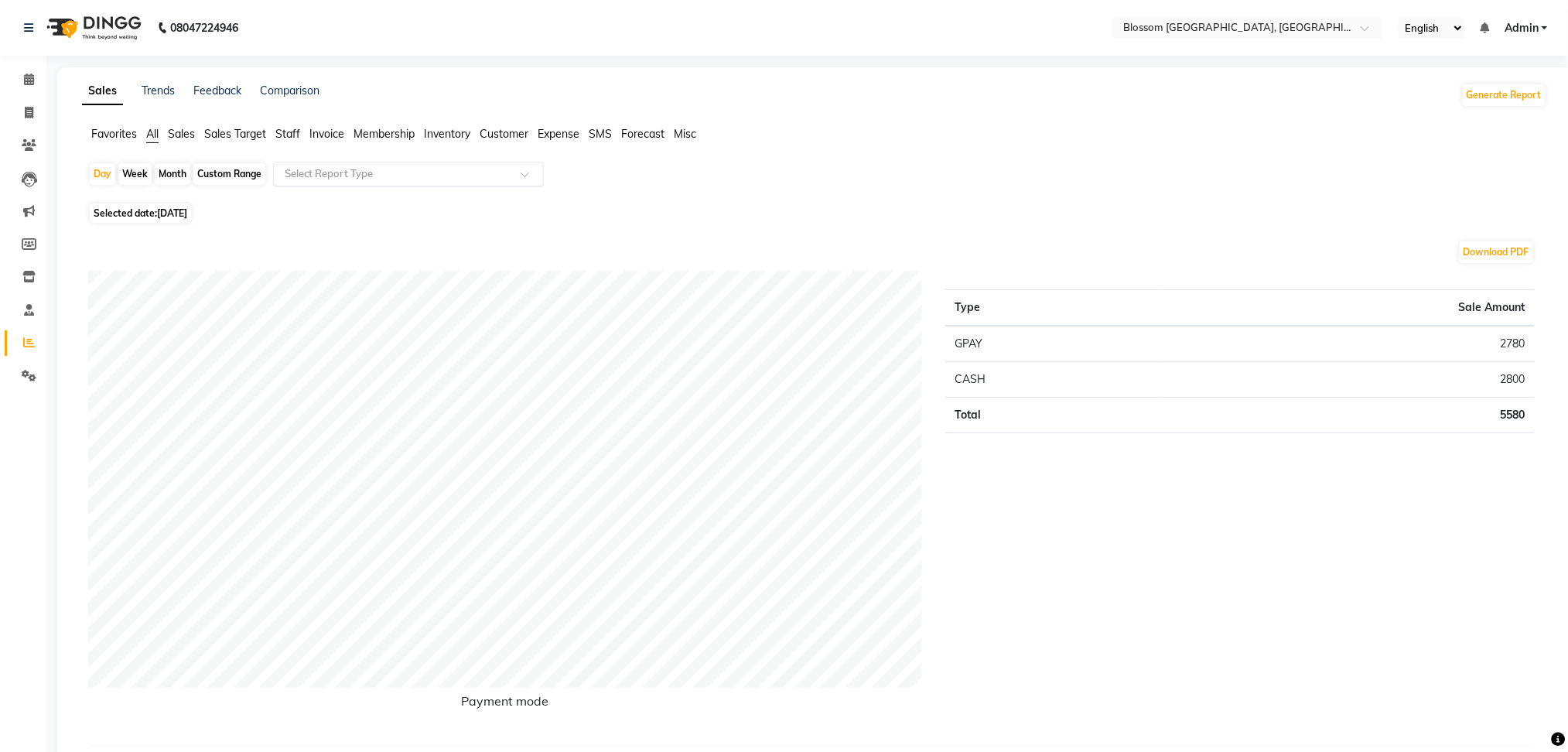
click at [306, 183] on div "Select Report Type" at bounding box center [408, 174] width 271 height 25
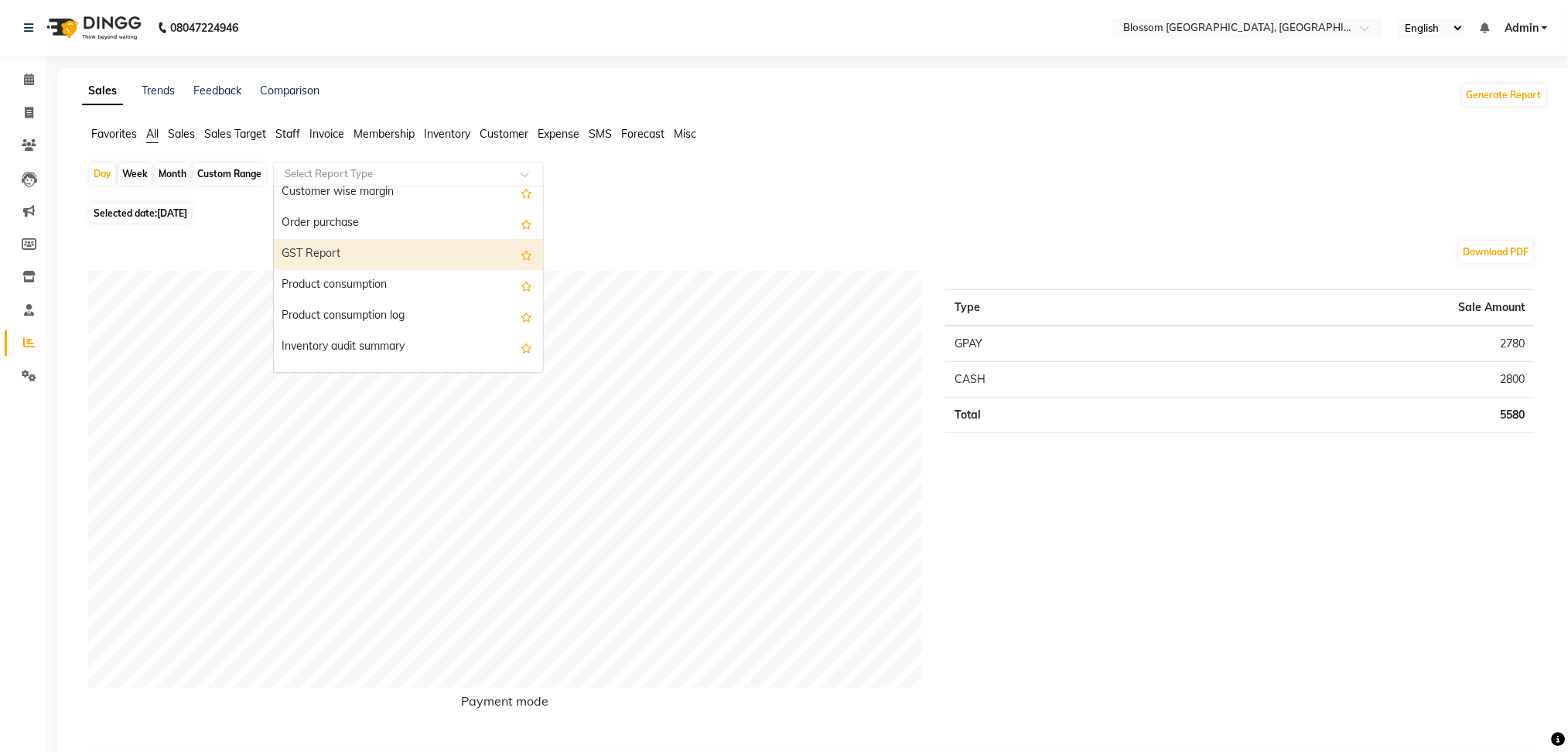
click at [398, 262] on div "GST Report" at bounding box center [408, 254] width 269 height 31
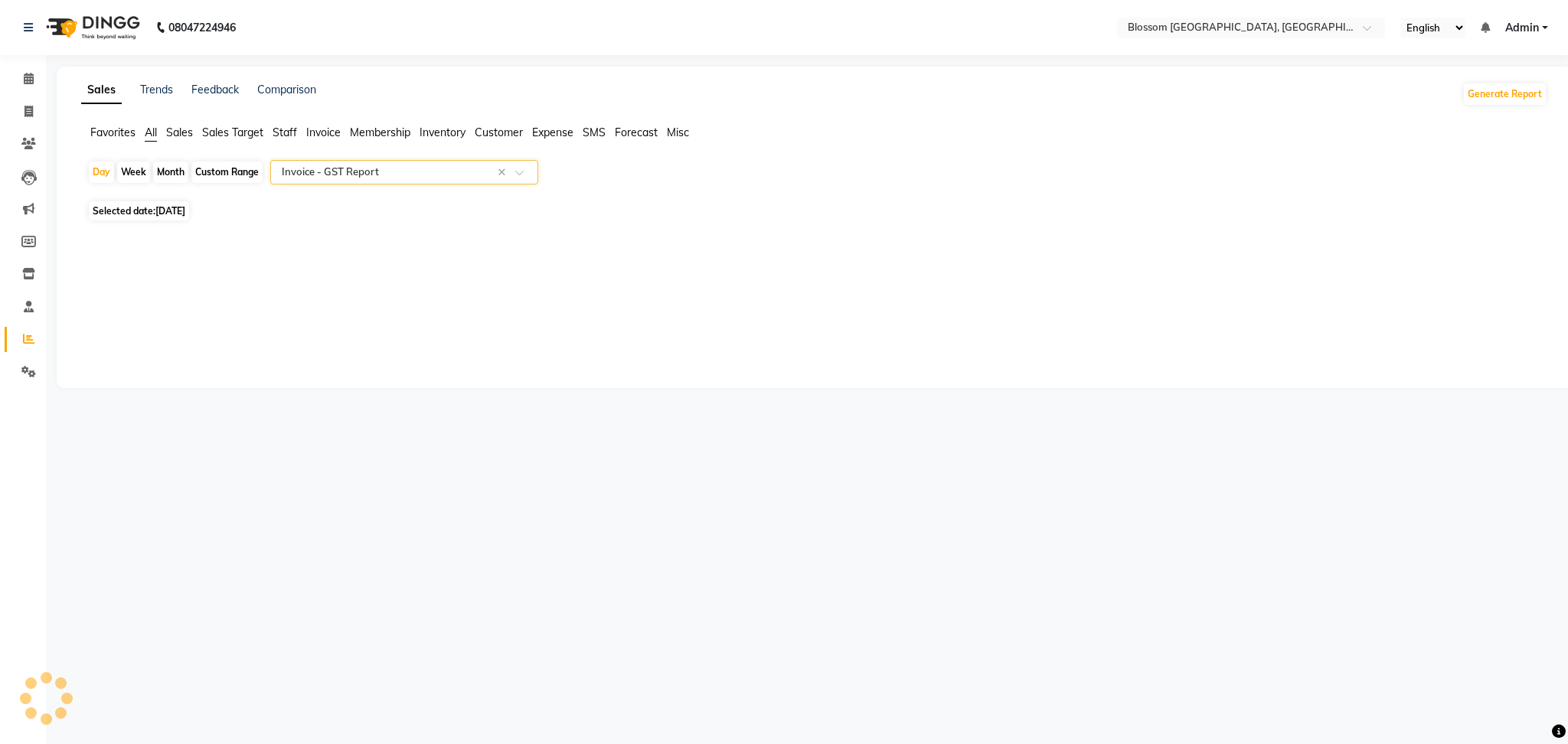
select select "full_report"
select select "csv"
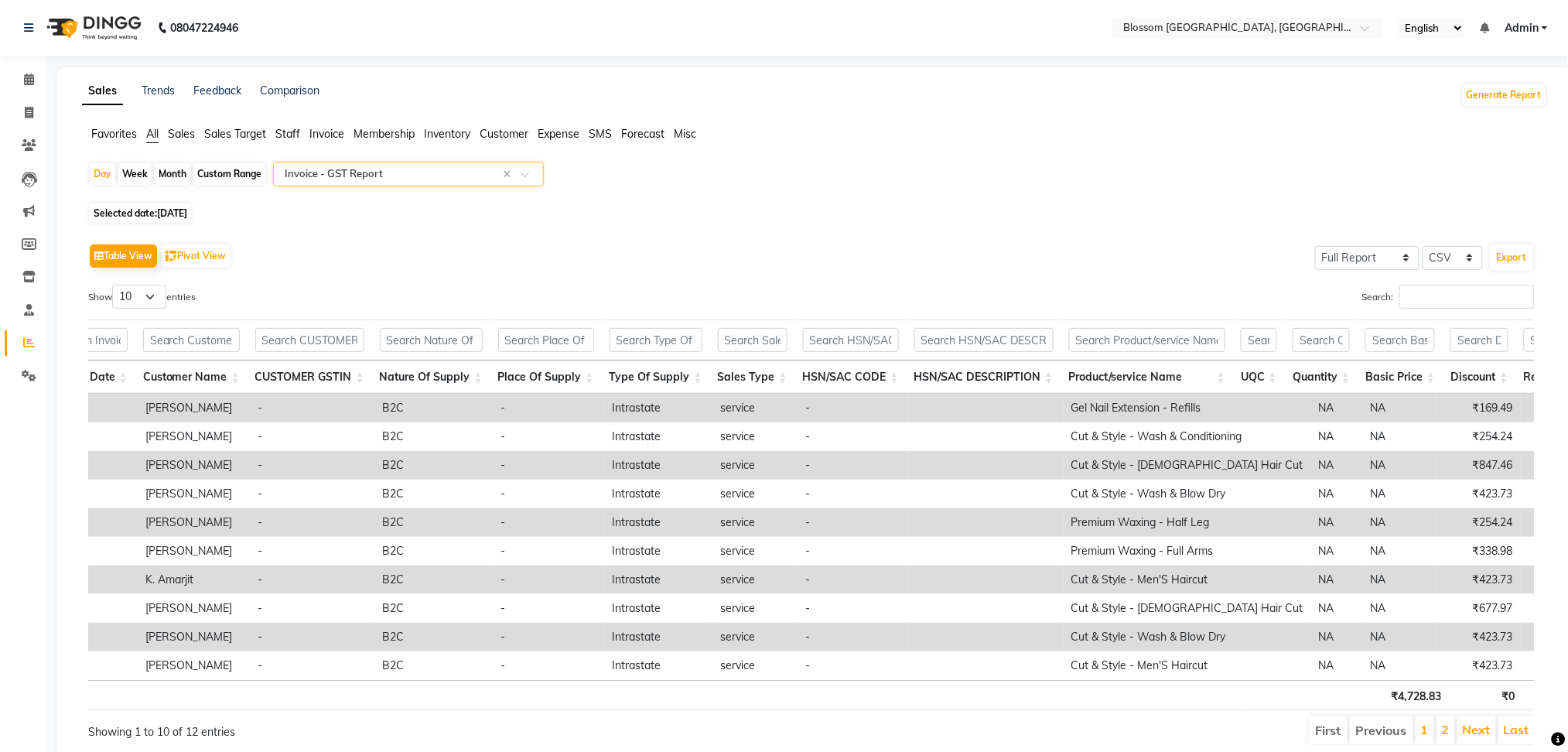
scroll to position [0, 0]
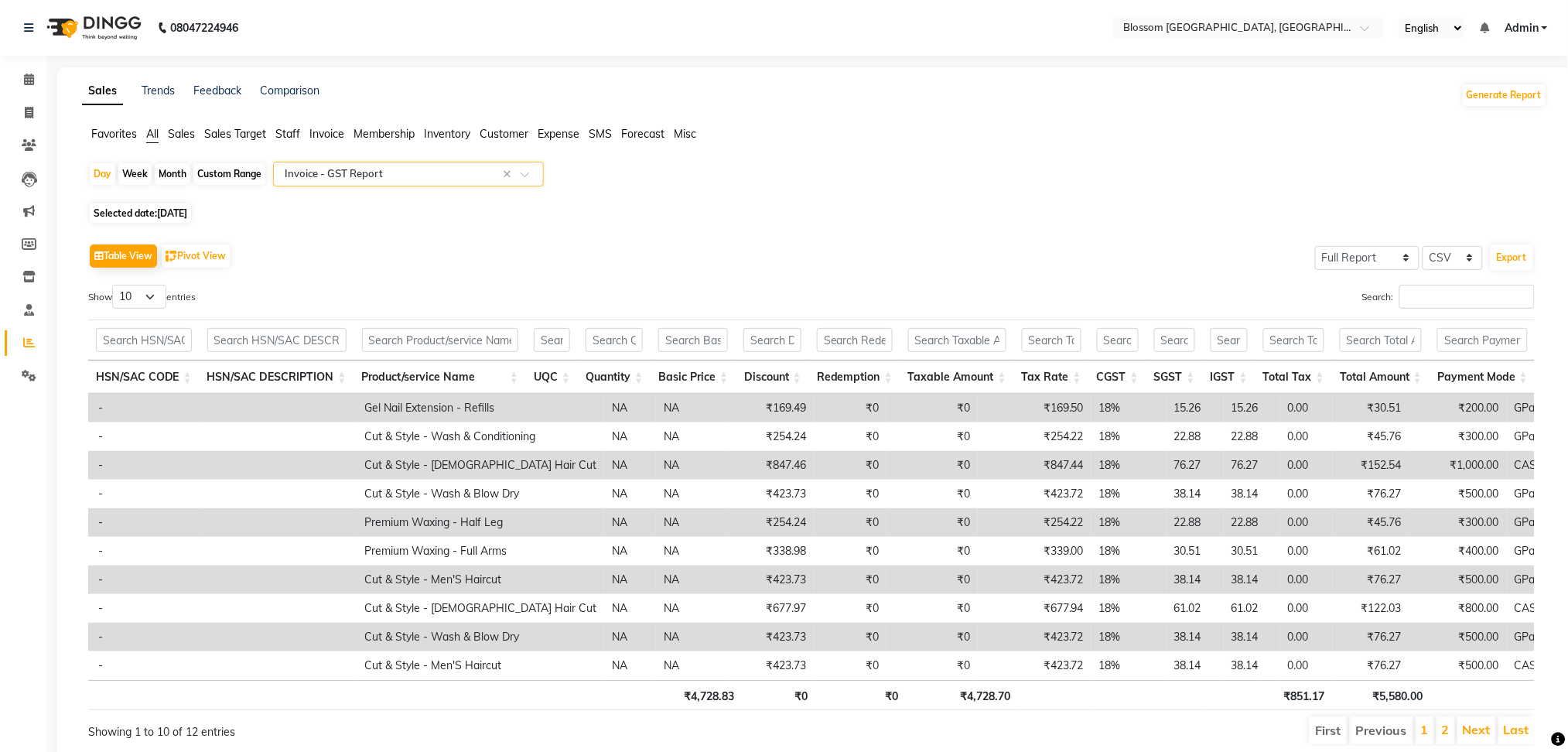
drag, startPoint x: 1479, startPoint y: 700, endPoint x: 779, endPoint y: 278, distance: 817.4
click at [779, 278] on div "Table View Pivot View Select Full Report Filtered Report Select CSV PDF Export …" at bounding box center [810, 493] width 1446 height 506
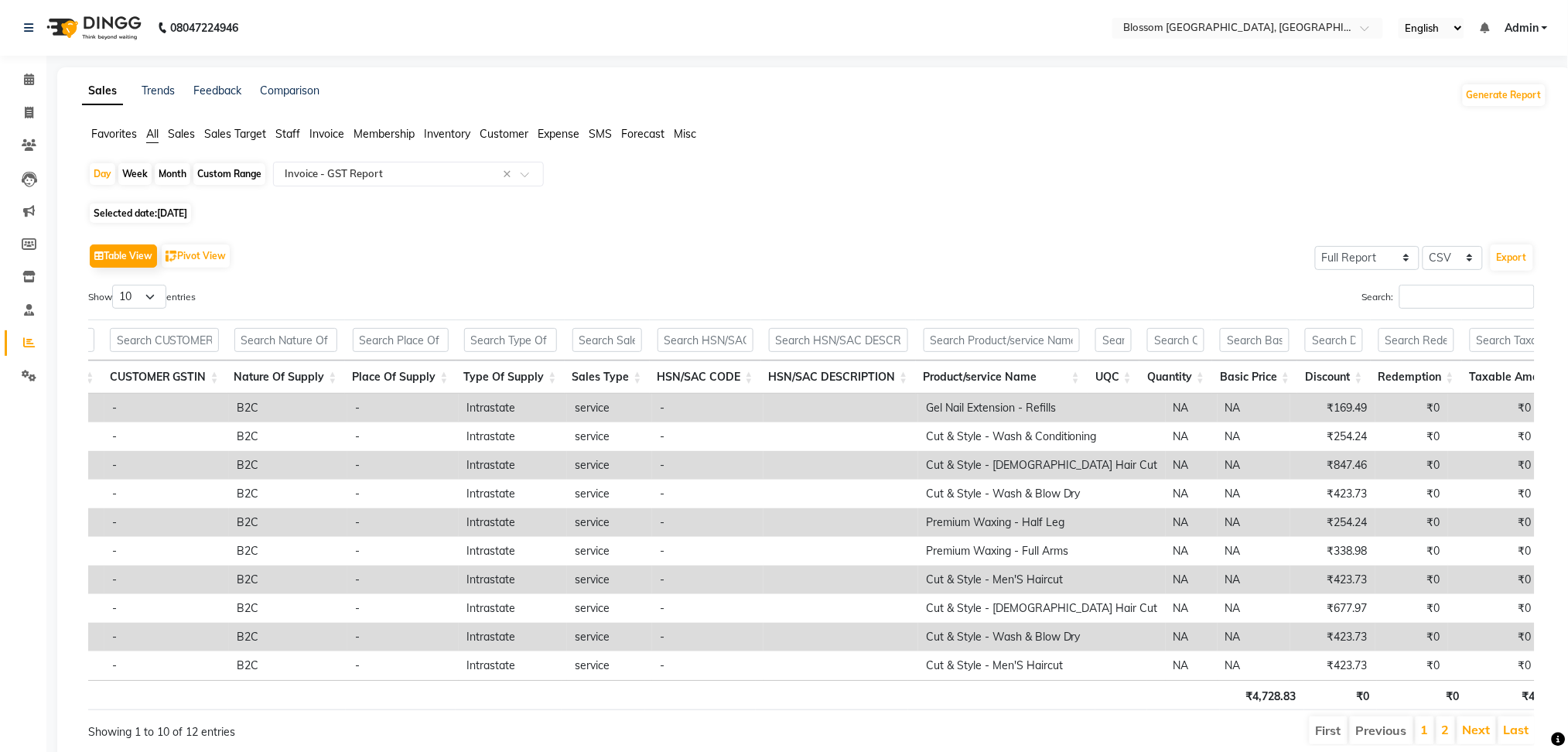
scroll to position [0, 558]
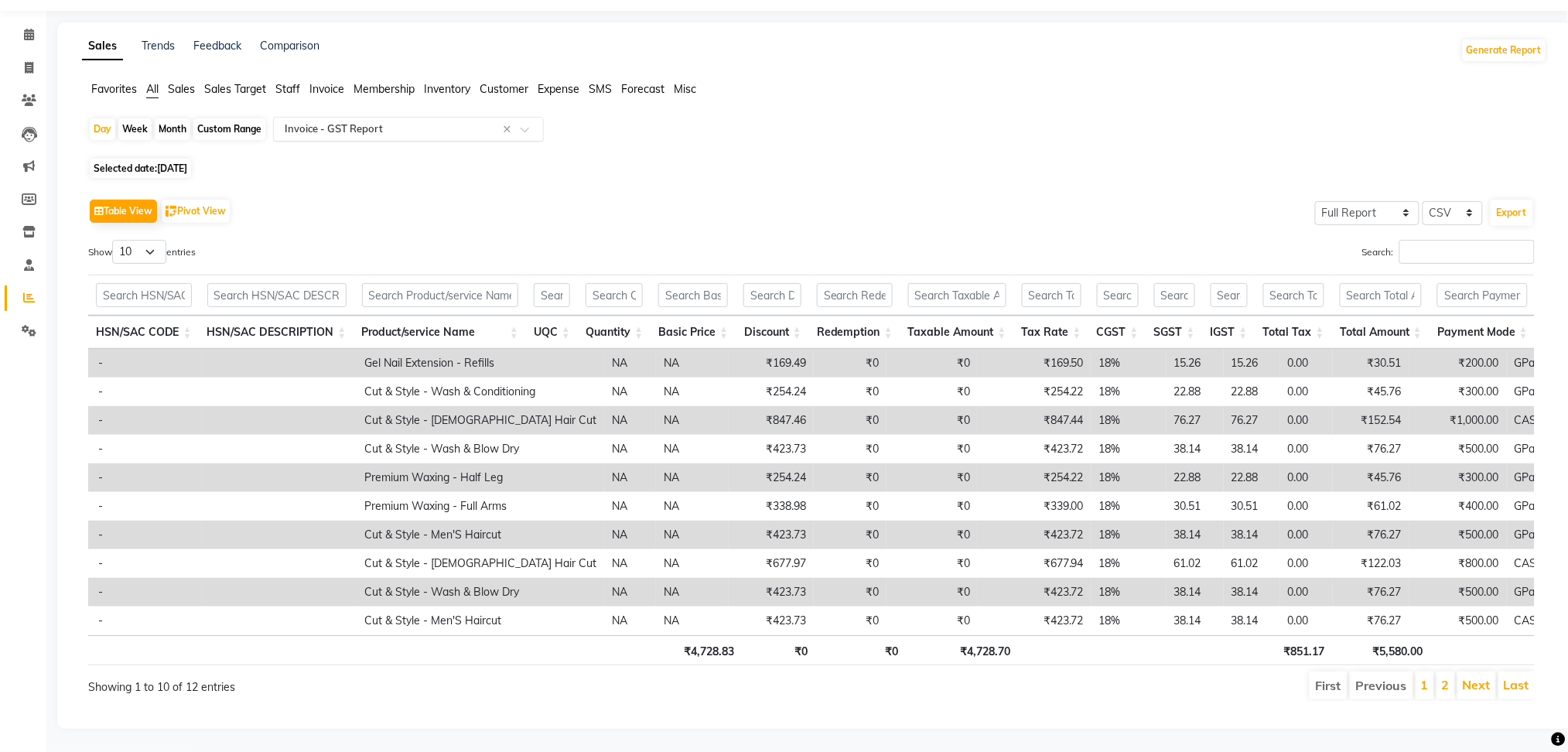
click at [335, 121] on input "text" at bounding box center [393, 128] width 223 height 15
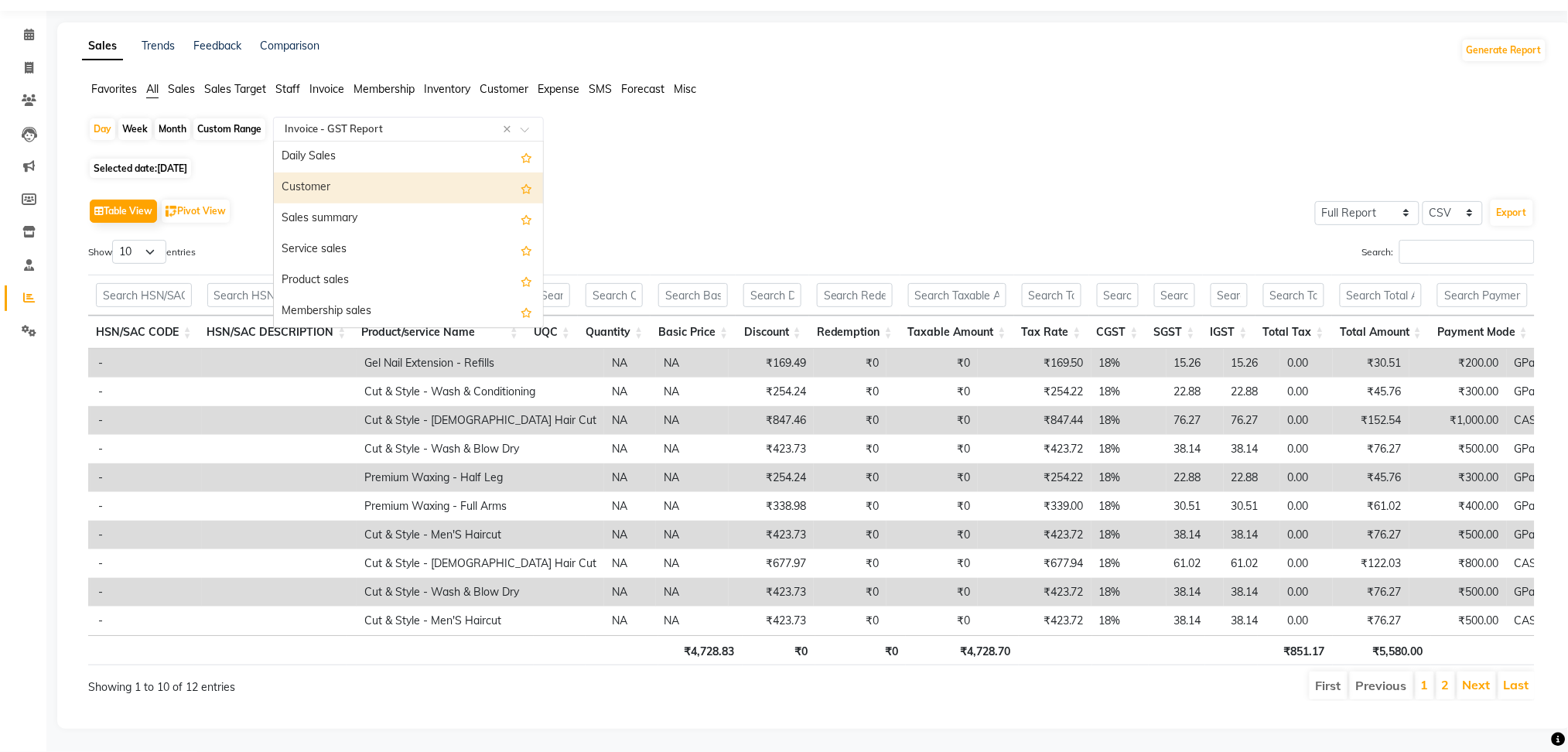
click at [409, 173] on div "Customer" at bounding box center [408, 188] width 269 height 31
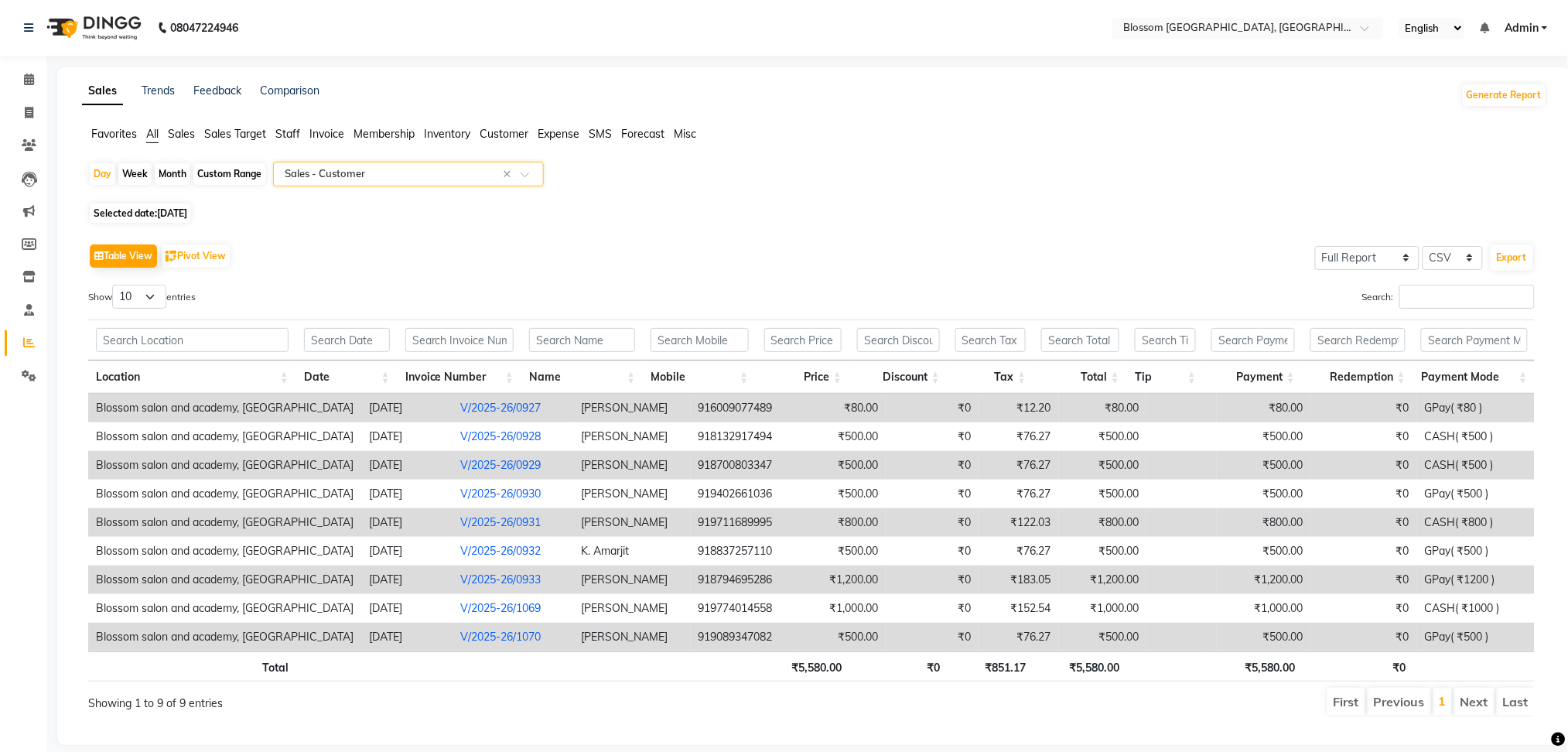
click at [164, 215] on span "[DATE]" at bounding box center [172, 213] width 30 height 12
select select "8"
select select "2025"
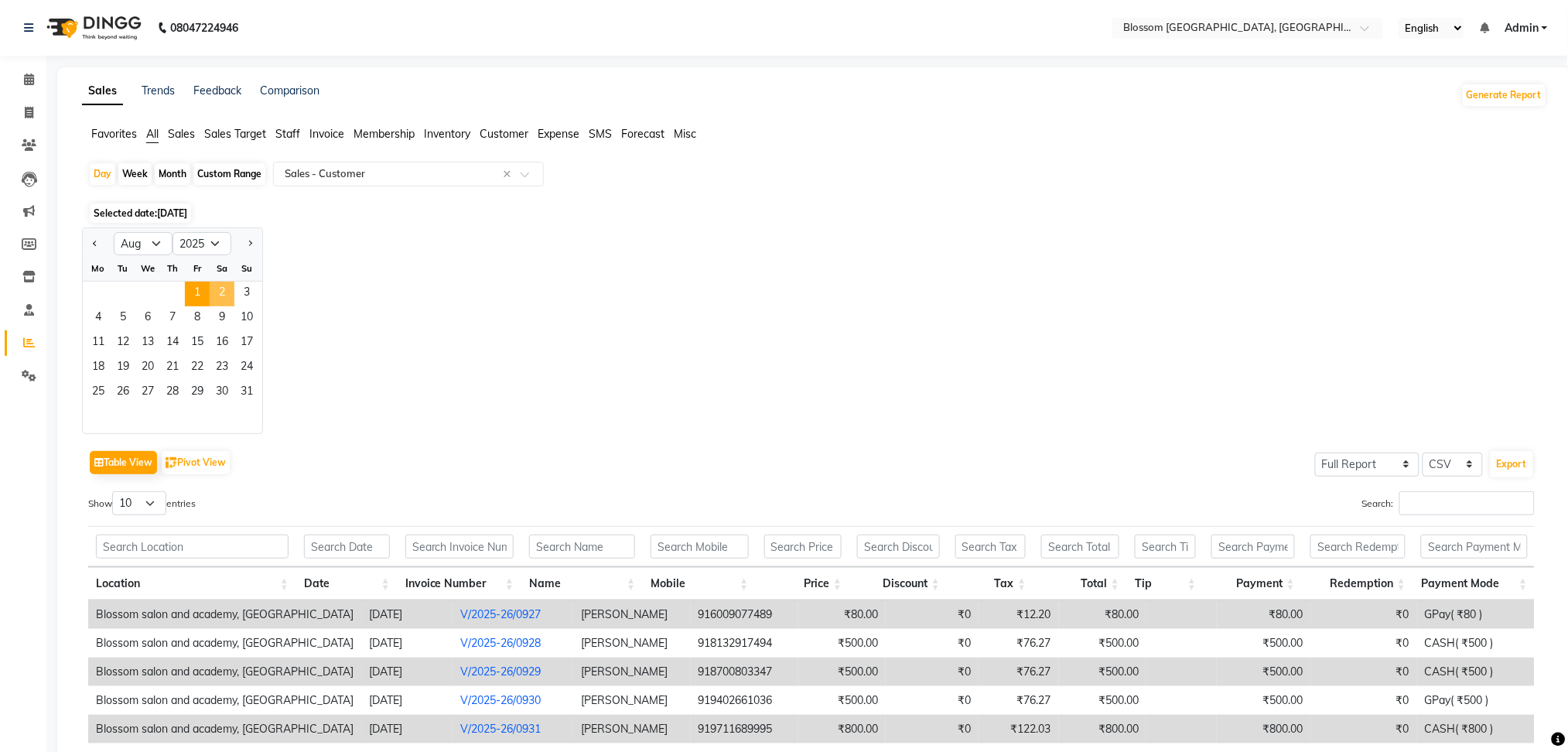
click at [219, 296] on span "2" at bounding box center [222, 294] width 25 height 25
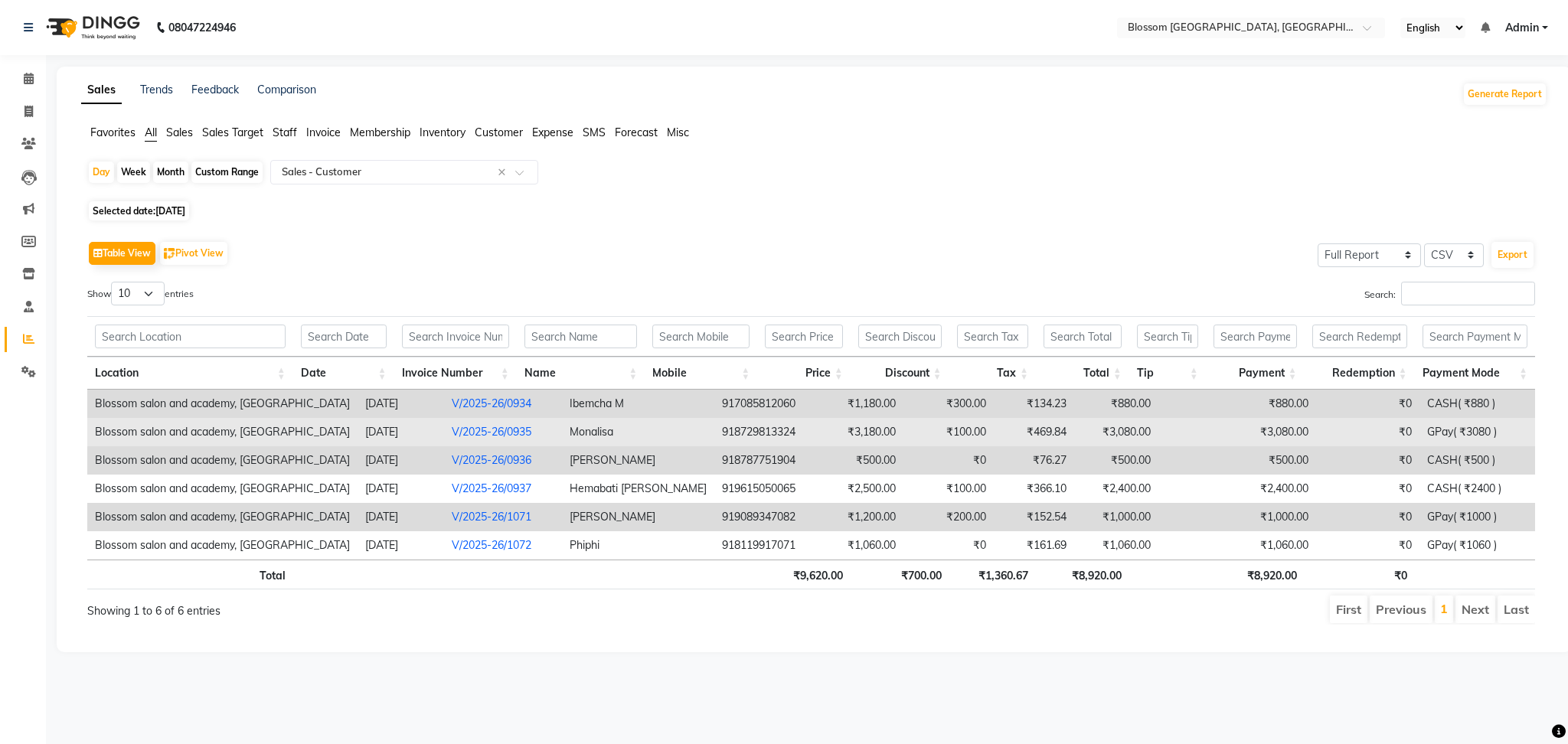
click at [1483, 435] on td "GPay( ₹3080 )" at bounding box center [1477, 432] width 116 height 29
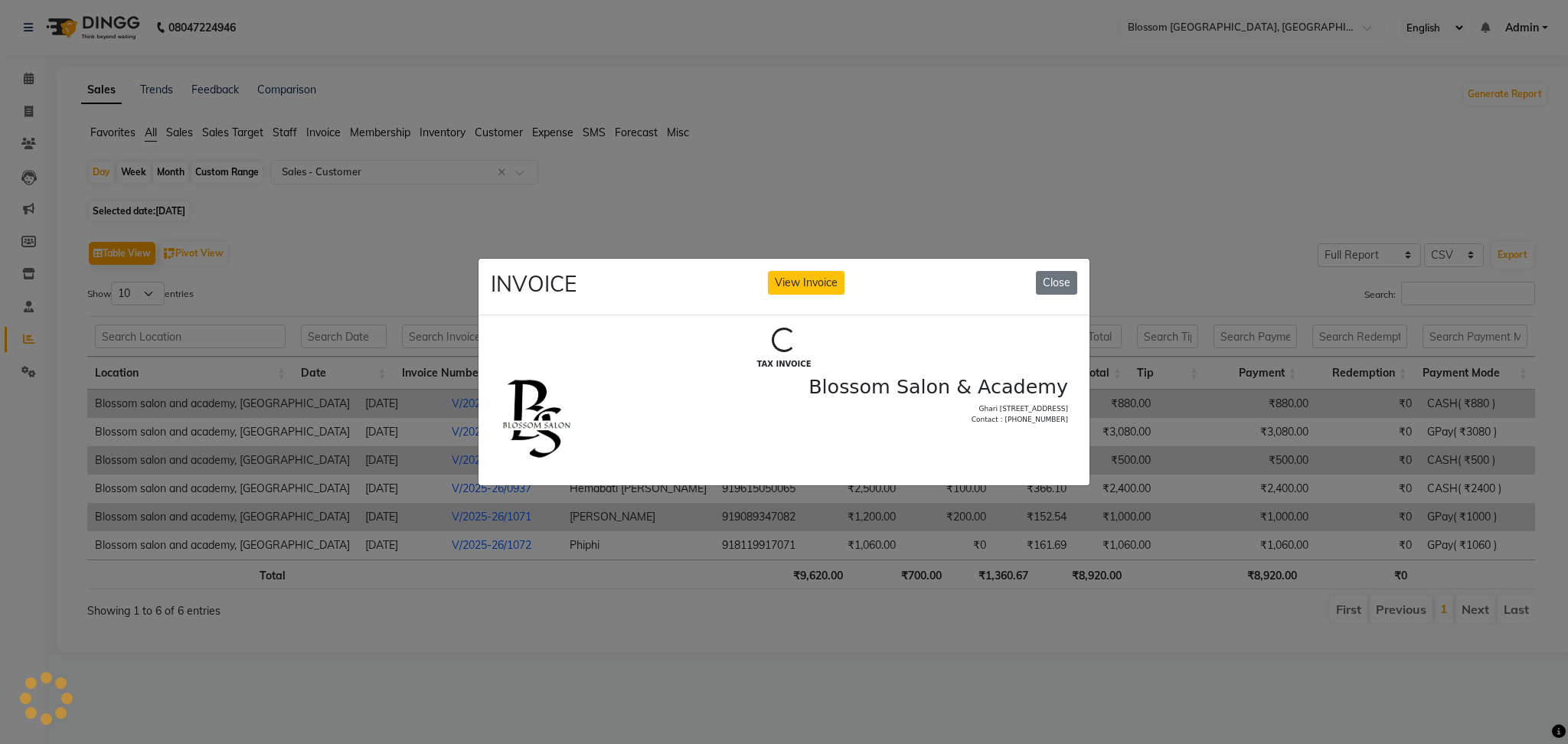
scroll to position [0, 0]
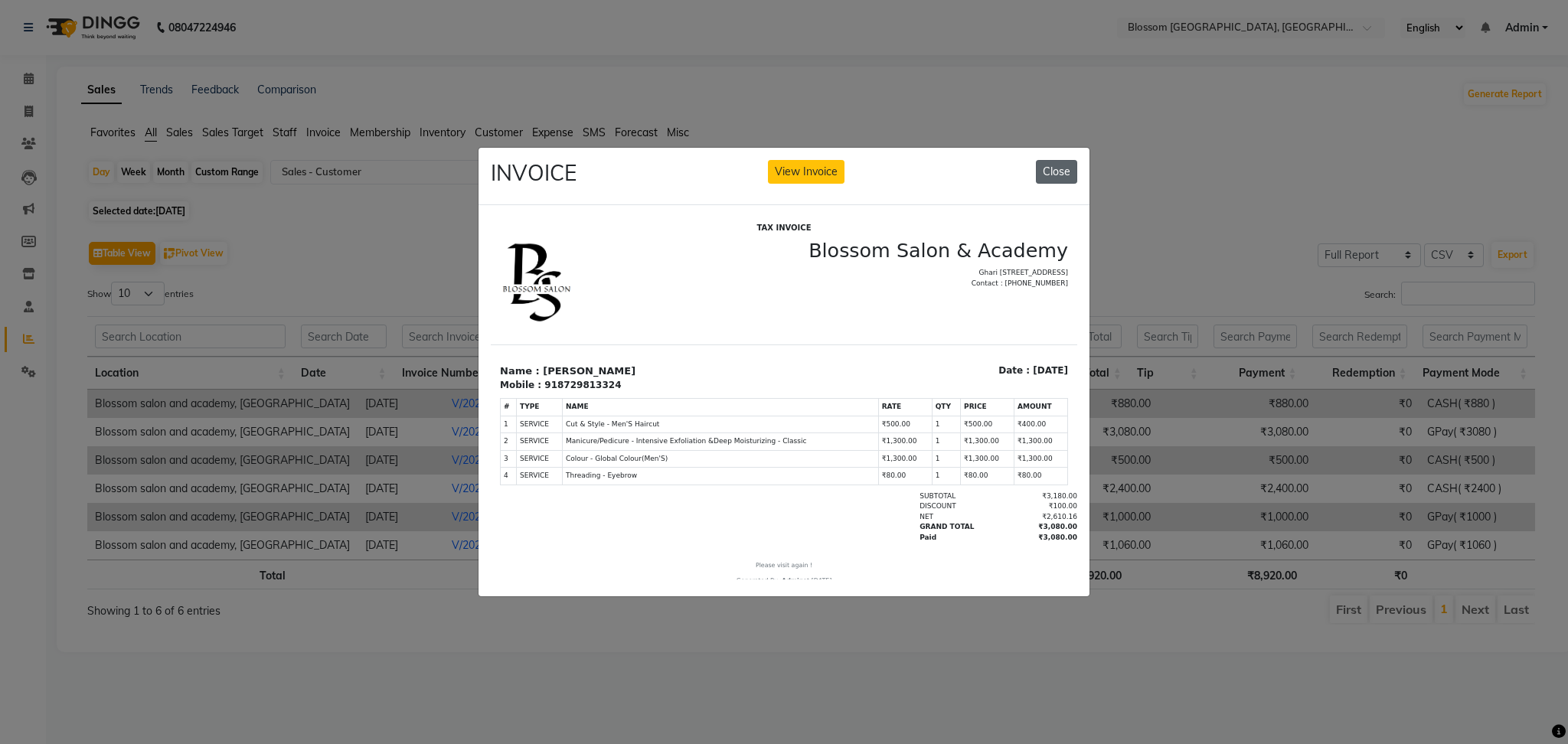
click at [1051, 164] on button "Close" at bounding box center [1057, 172] width 42 height 24
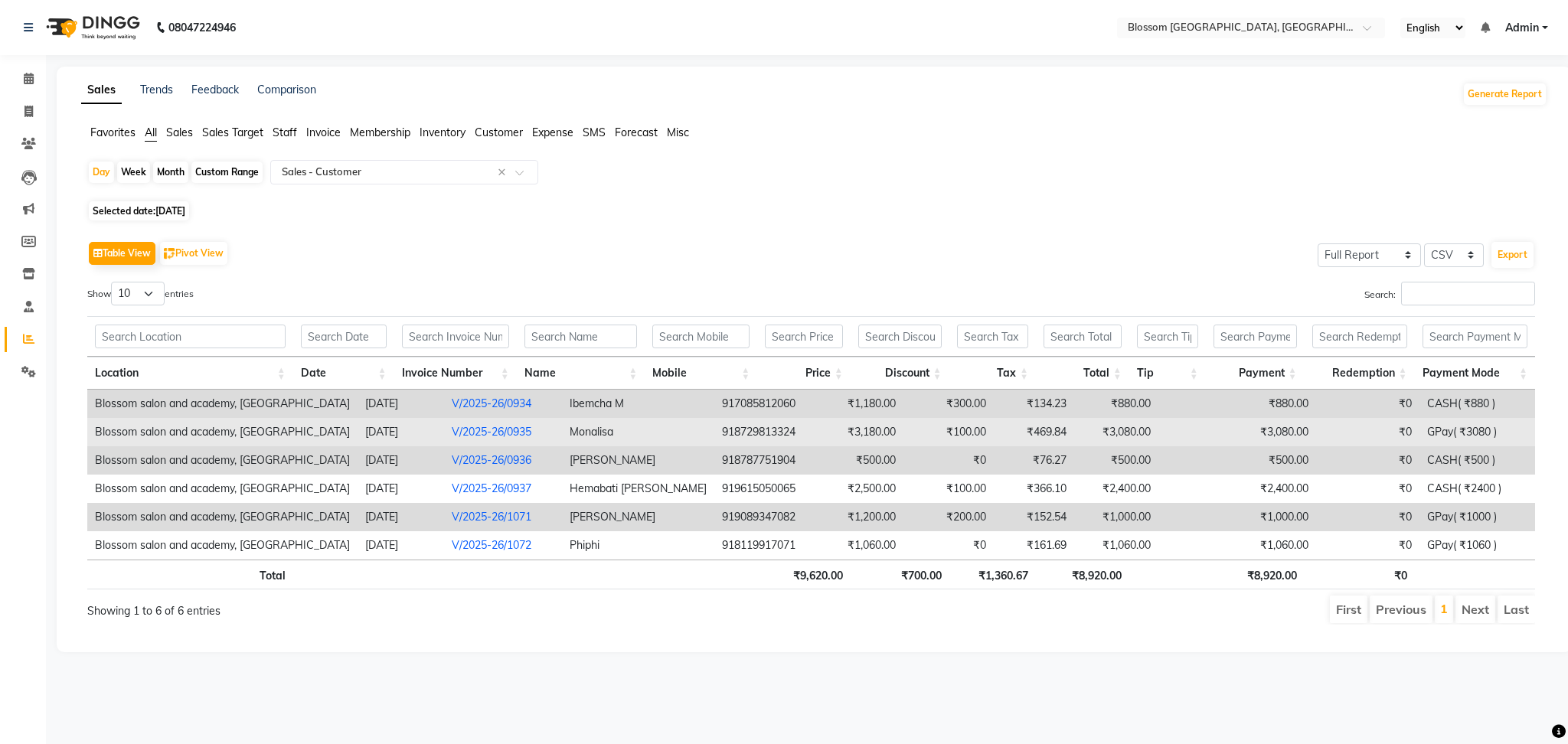
click at [1420, 433] on td "GPay( ₹3080 )" at bounding box center [1477, 432] width 116 height 29
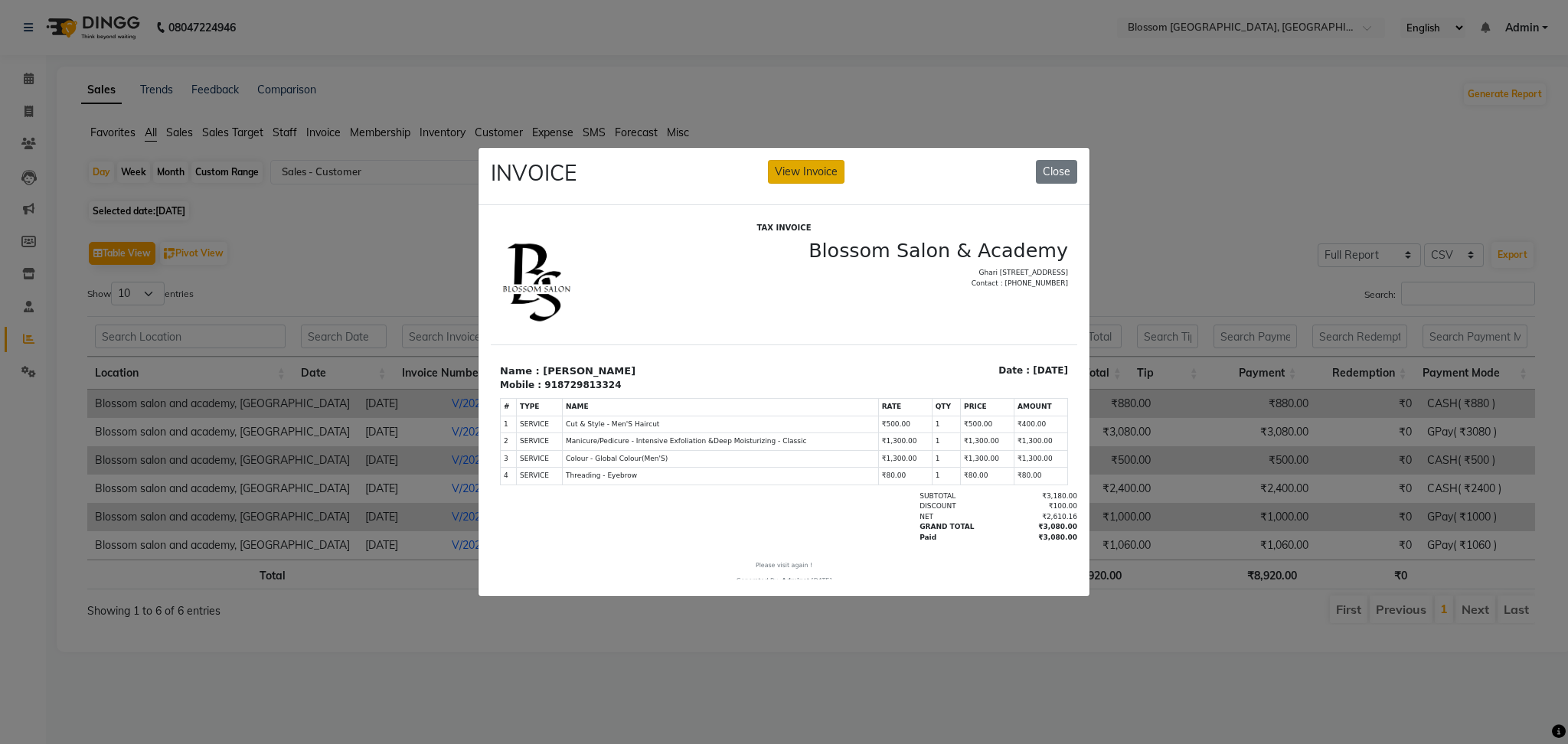
click at [837, 167] on button "View Invoice" at bounding box center [805, 172] width 76 height 24
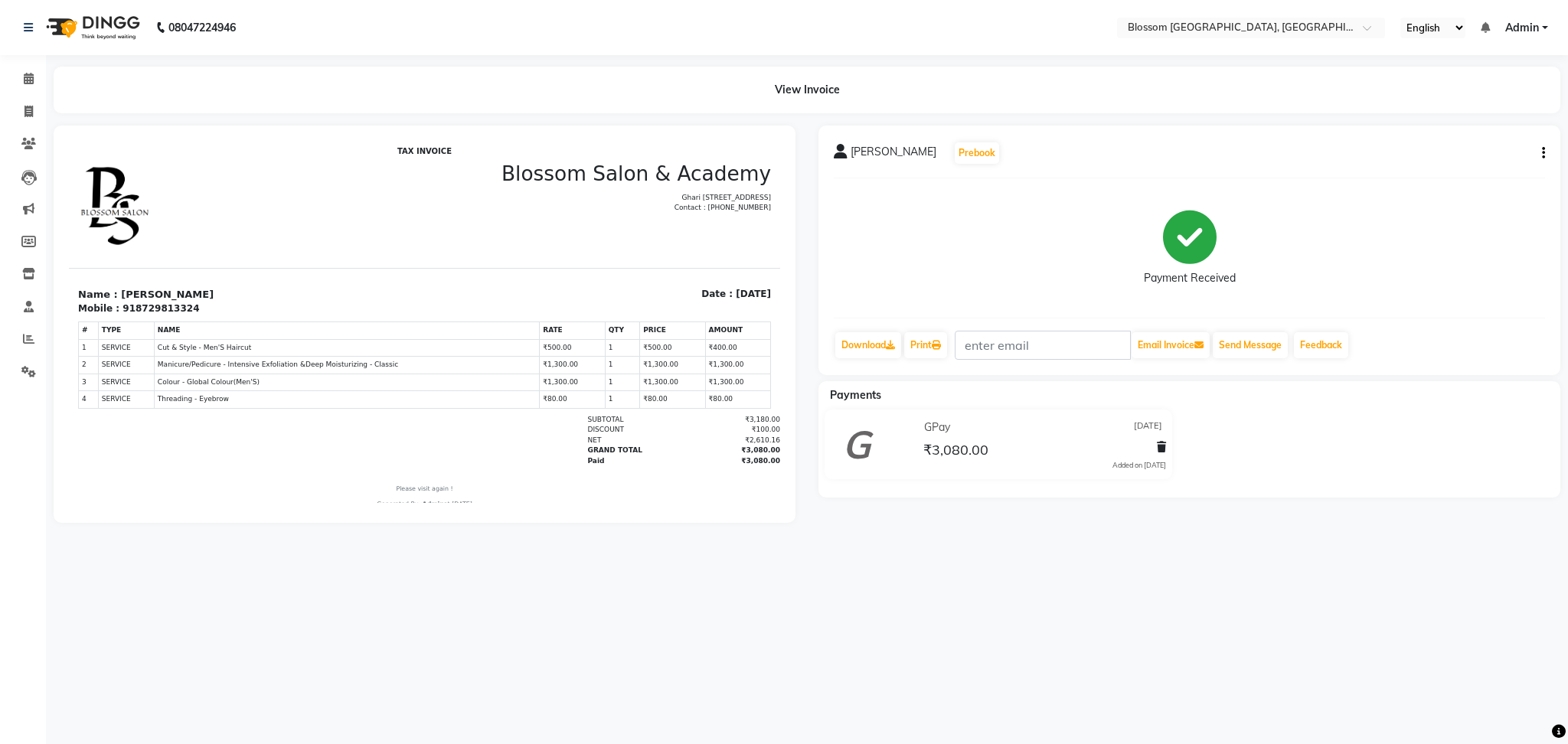
click at [1130, 443] on div "₹3,080.00" at bounding box center [1043, 449] width 245 height 21
